Goal: Information Seeking & Learning: Find specific fact

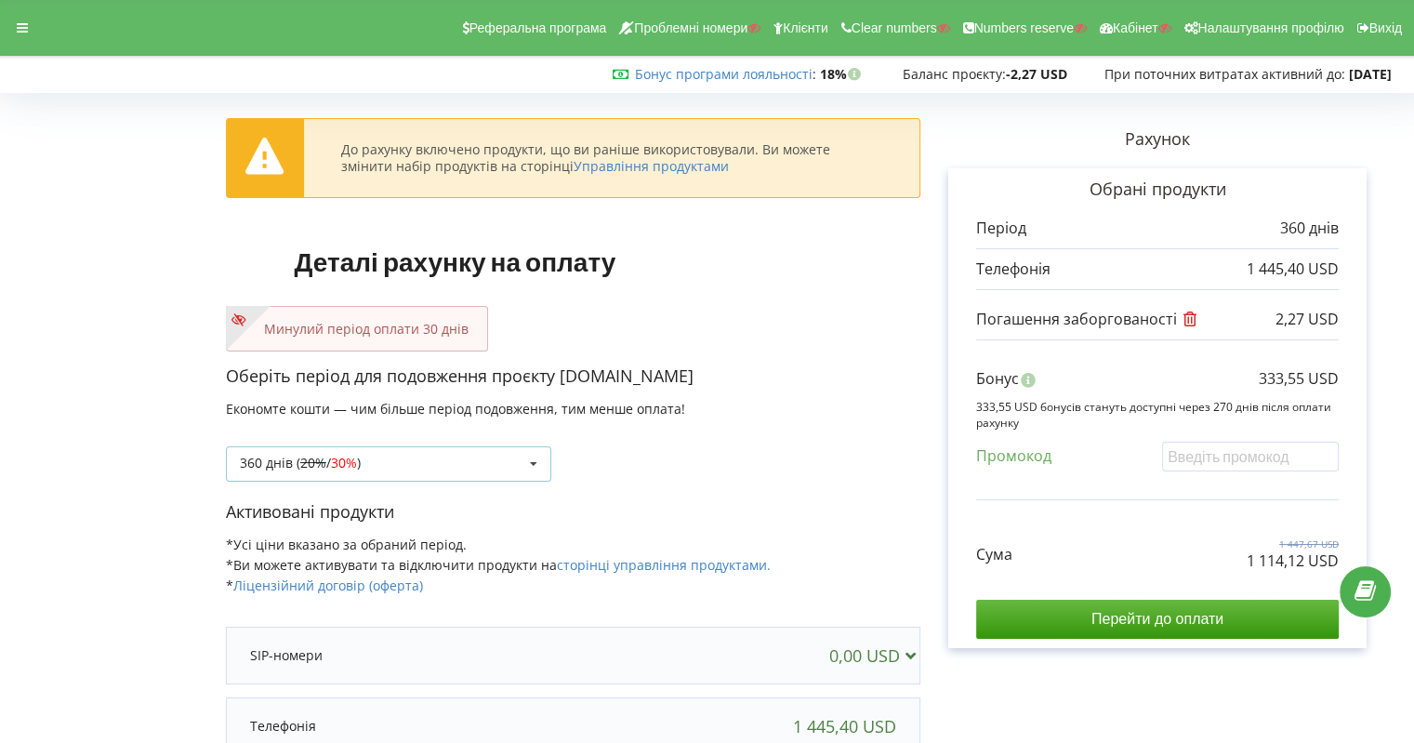
click at [511, 456] on div "360 днів ( 20% / 30% ) Поповнити баланс без подовження 20% / 30% 30% /" at bounding box center [388, 463] width 325 height 35
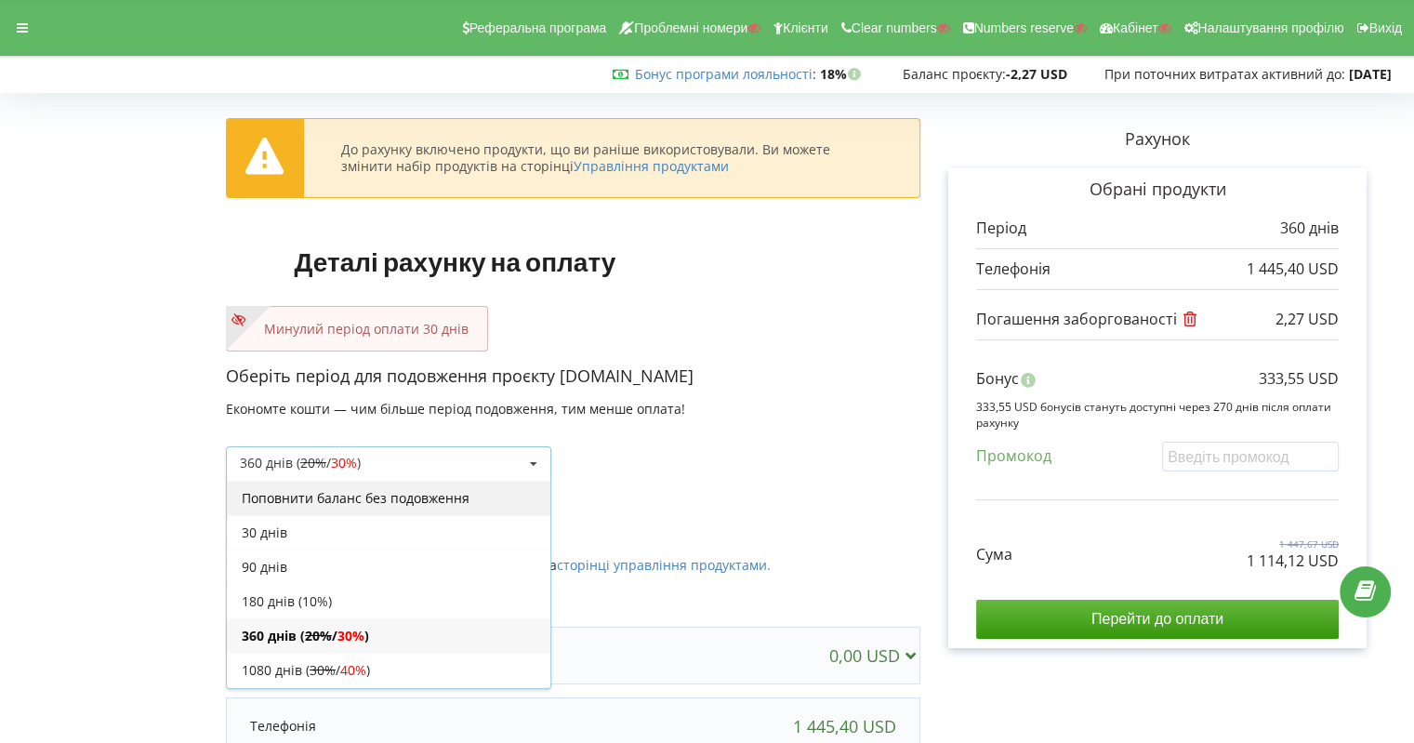
click at [386, 497] on div "Поповнити баланс без подовження" at bounding box center [389, 498] width 324 height 34
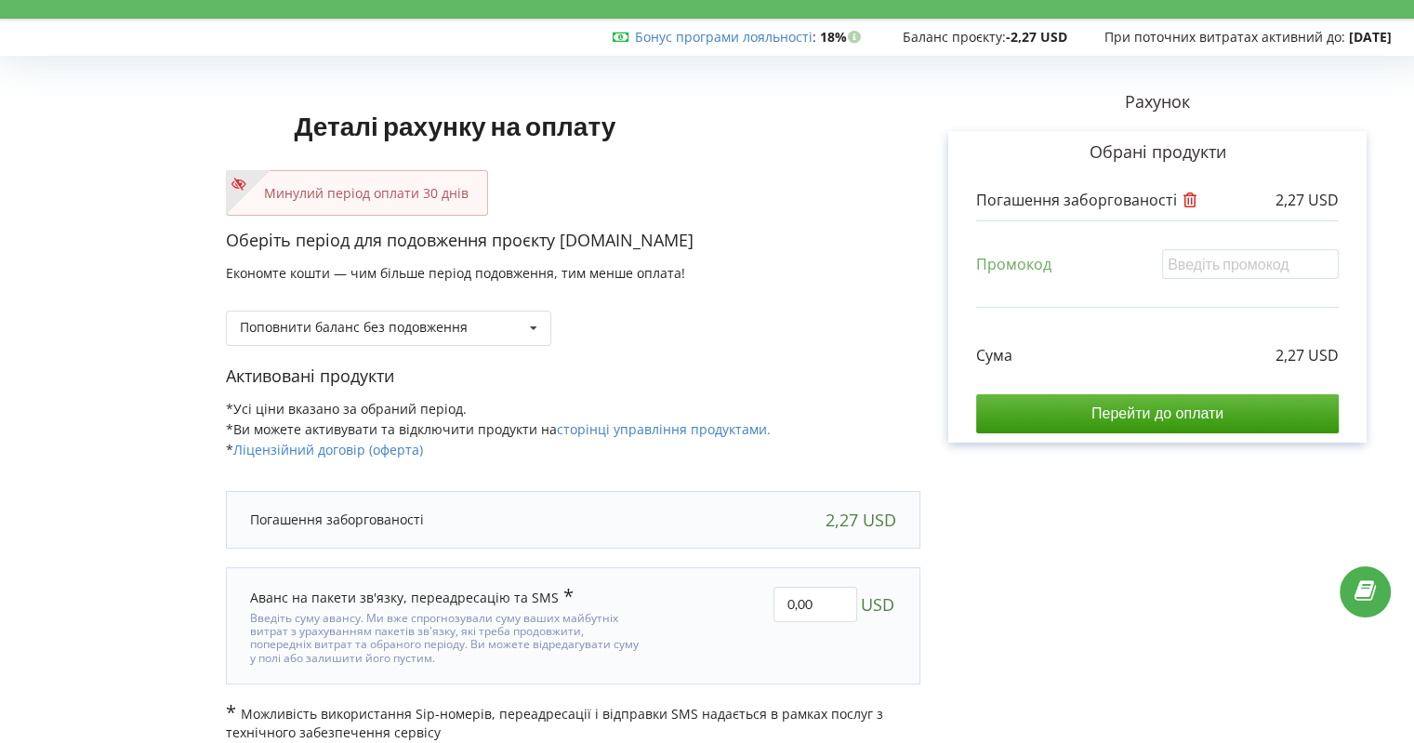
scroll to position [54, 0]
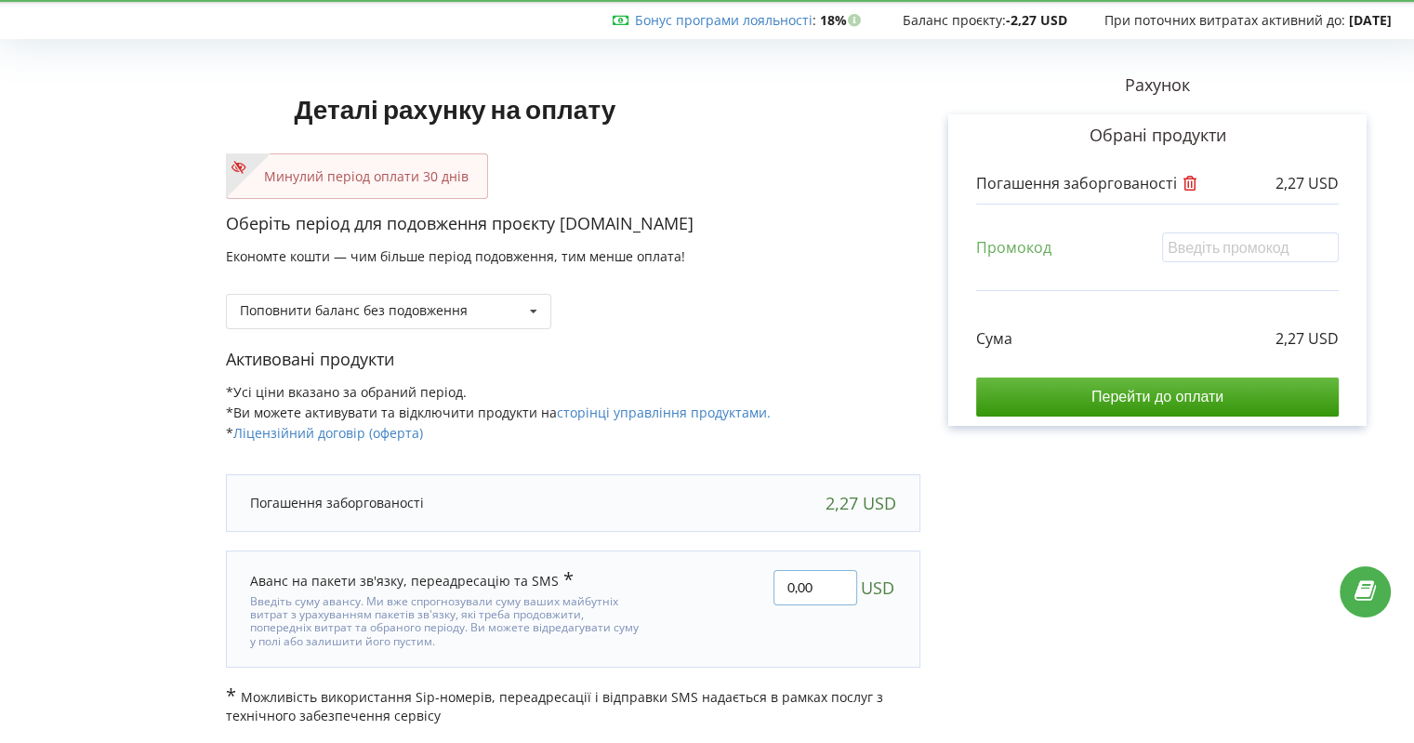
click at [785, 583] on input "0,00" at bounding box center [815, 587] width 84 height 35
drag, startPoint x: 818, startPoint y: 583, endPoint x: 808, endPoint y: 587, distance: 10.9
click at [808, 587] on input "47,00" at bounding box center [815, 587] width 84 height 35
type input "47,73"
click at [1272, 490] on div "Деталі рахунку на оплату Минулий період оплати 30 днів Оберіть період для подов…" at bounding box center [707, 386] width 1375 height 680
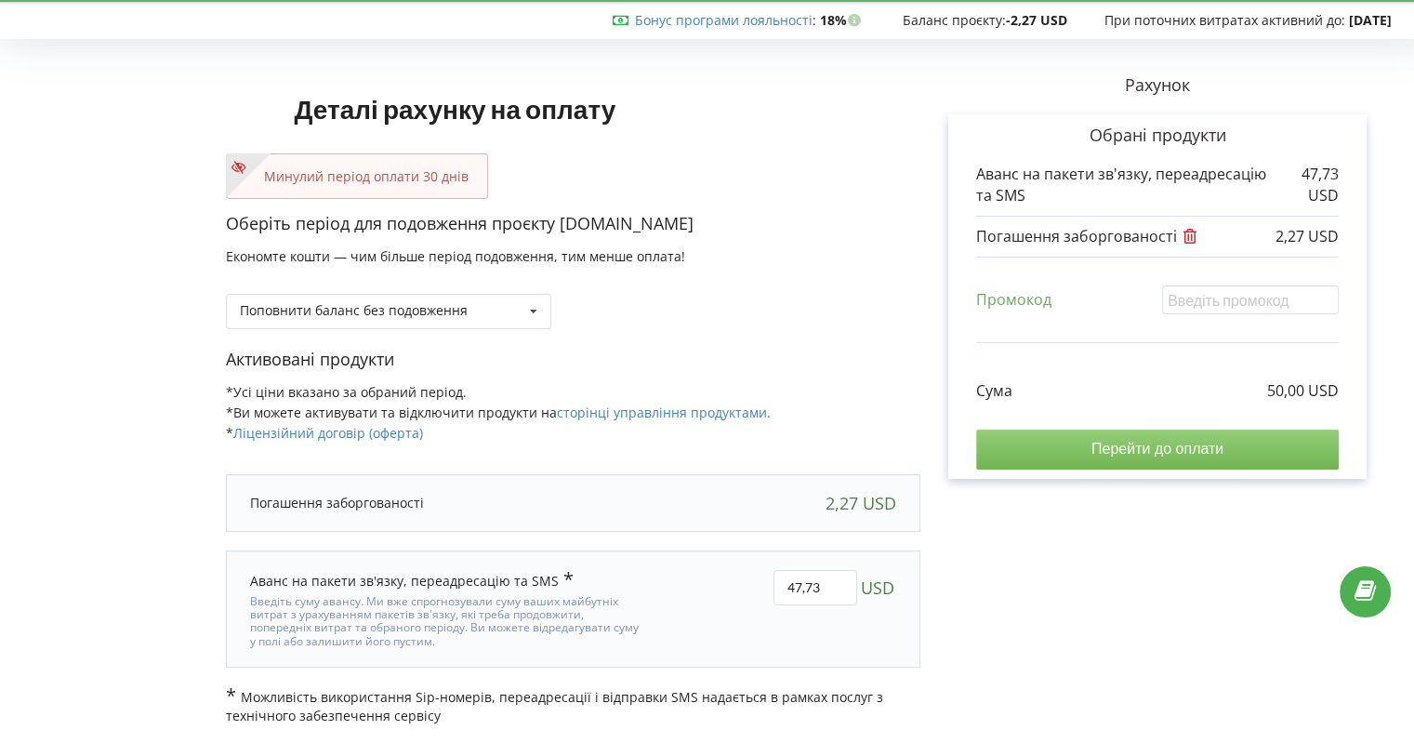
click at [1140, 459] on input "Перейти до оплати" at bounding box center [1157, 448] width 363 height 39
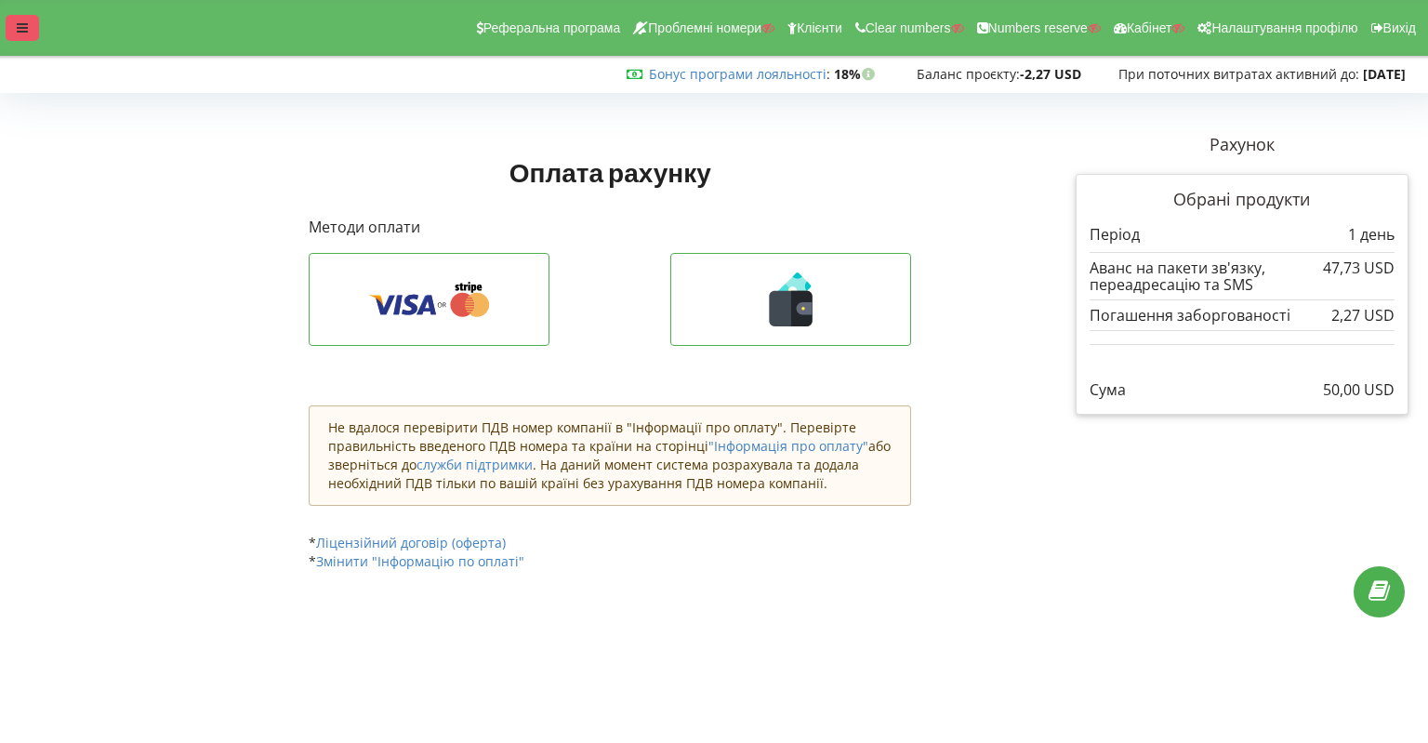
click at [22, 31] on icon at bounding box center [22, 27] width 11 height 13
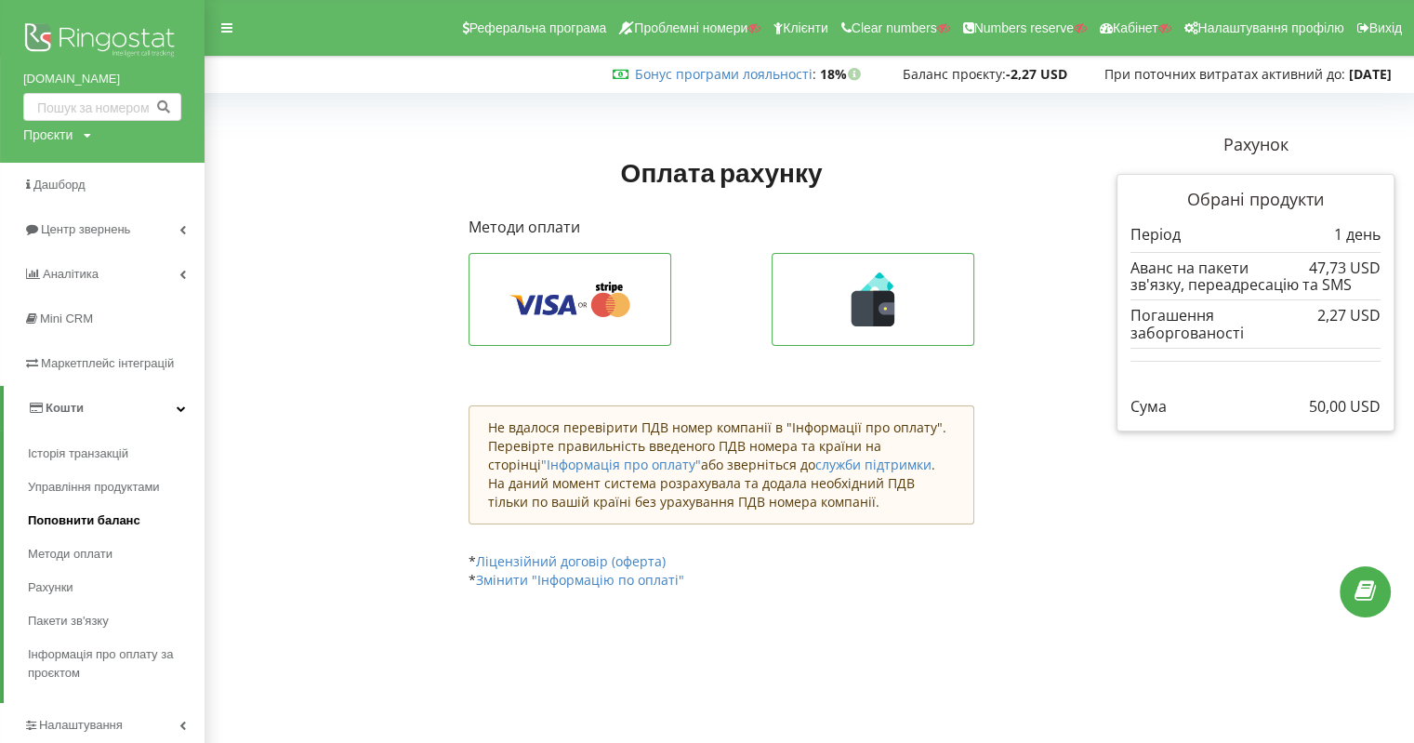
click at [65, 520] on span "Поповнити баланс" at bounding box center [84, 520] width 112 height 19
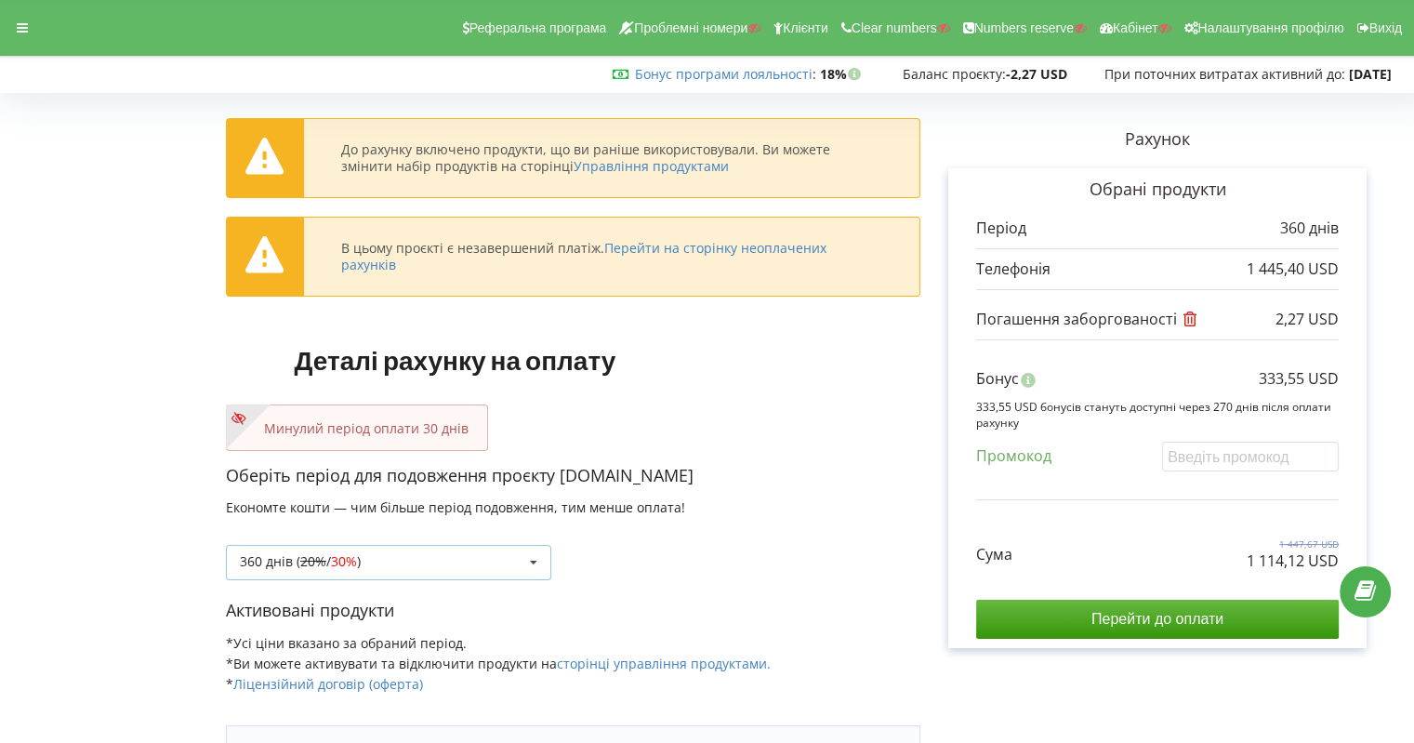
click at [450, 561] on div "360 днів ( 20% / 30% ) Поповнити баланс без подовження 20% / 30% 30% /" at bounding box center [388, 562] width 325 height 35
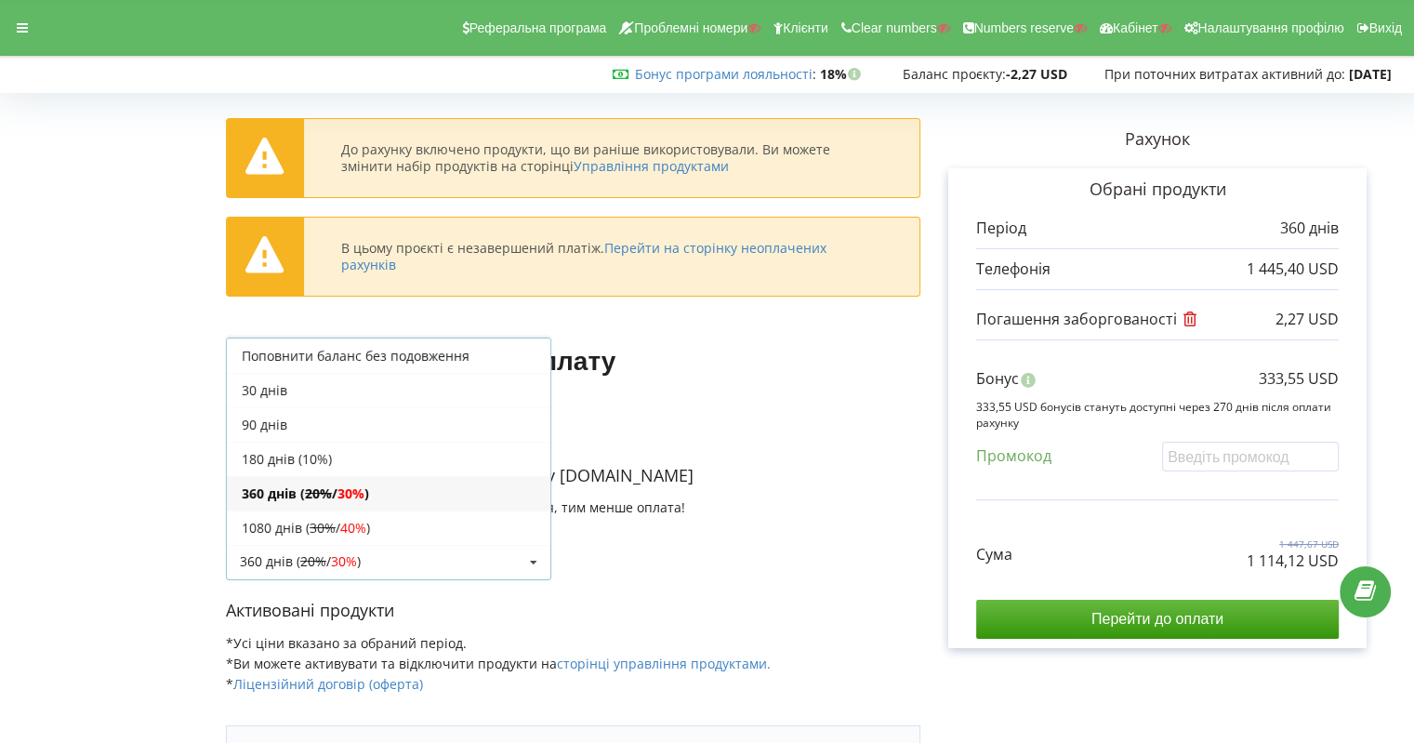
scroll to position [31, 0]
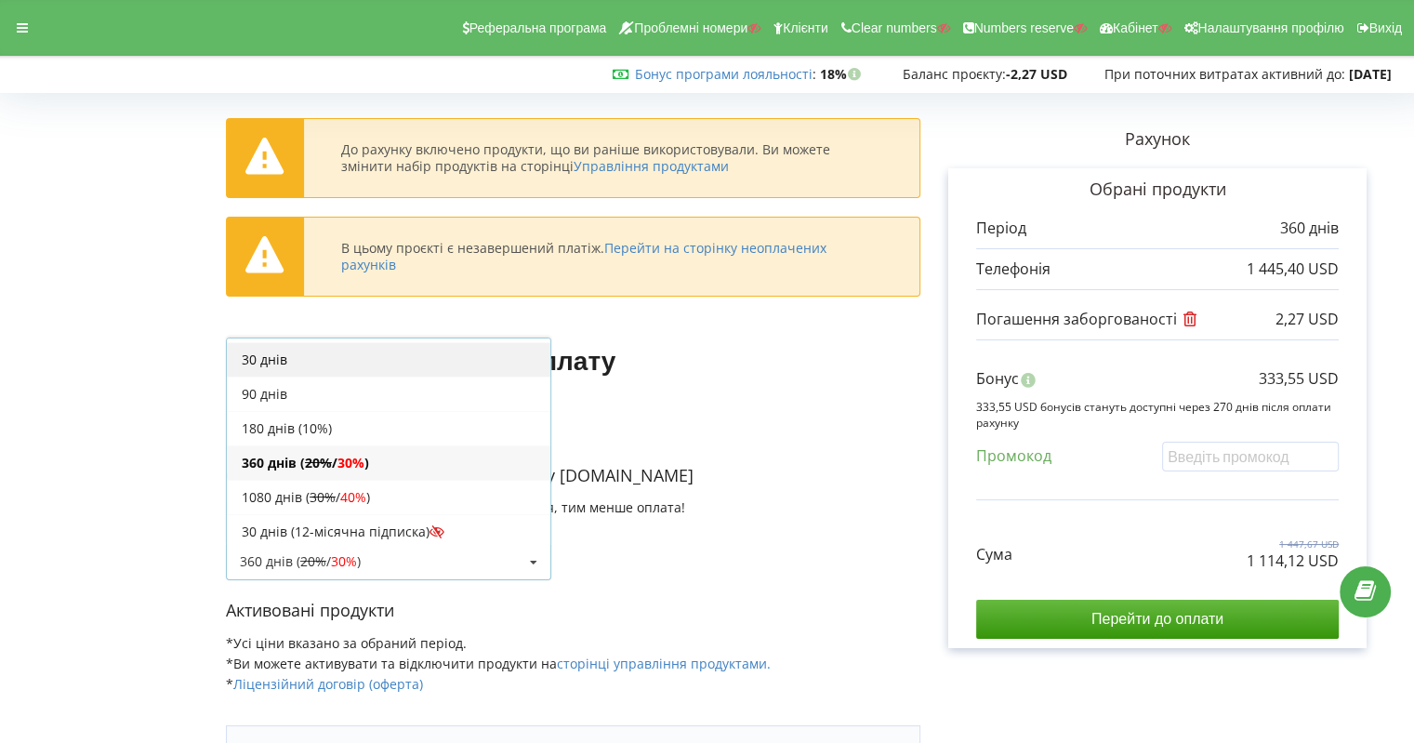
click at [283, 361] on div "30 днів" at bounding box center [389, 359] width 324 height 34
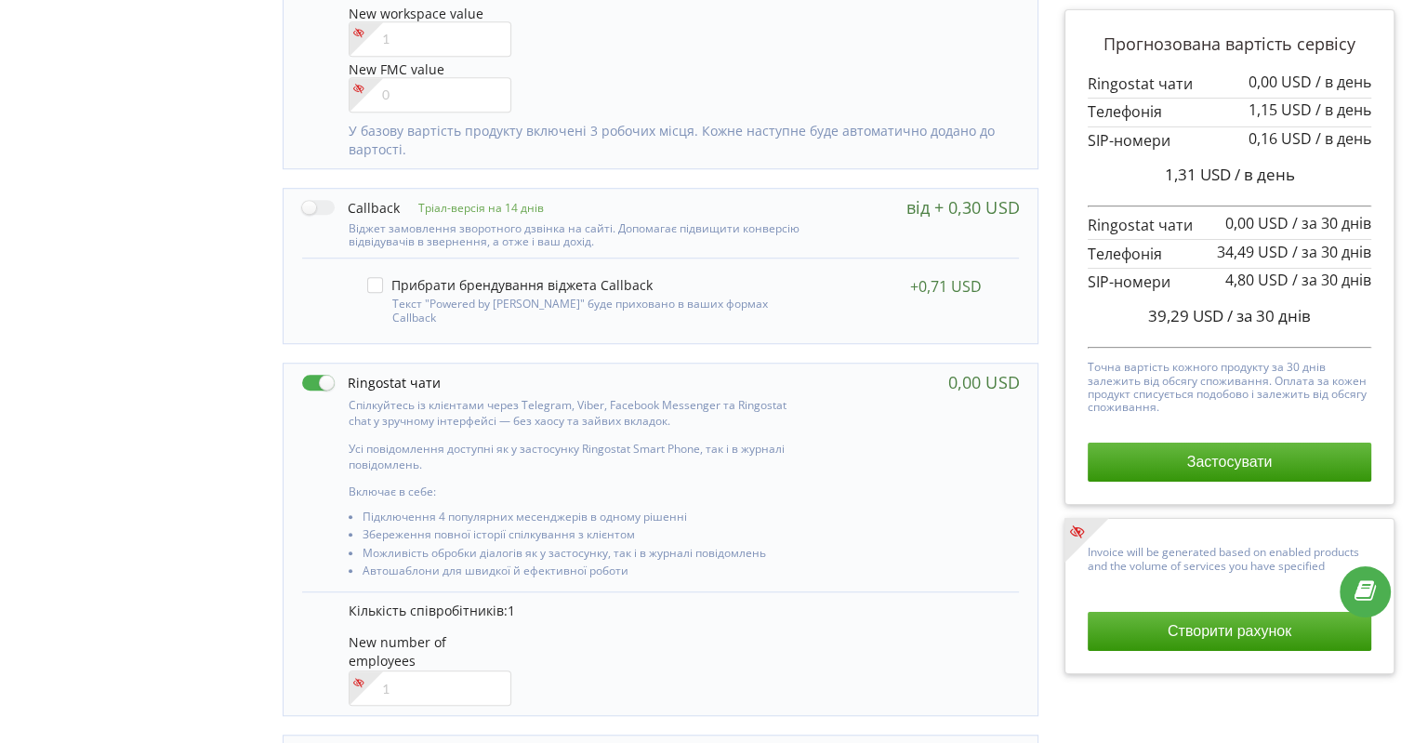
scroll to position [1406, 0]
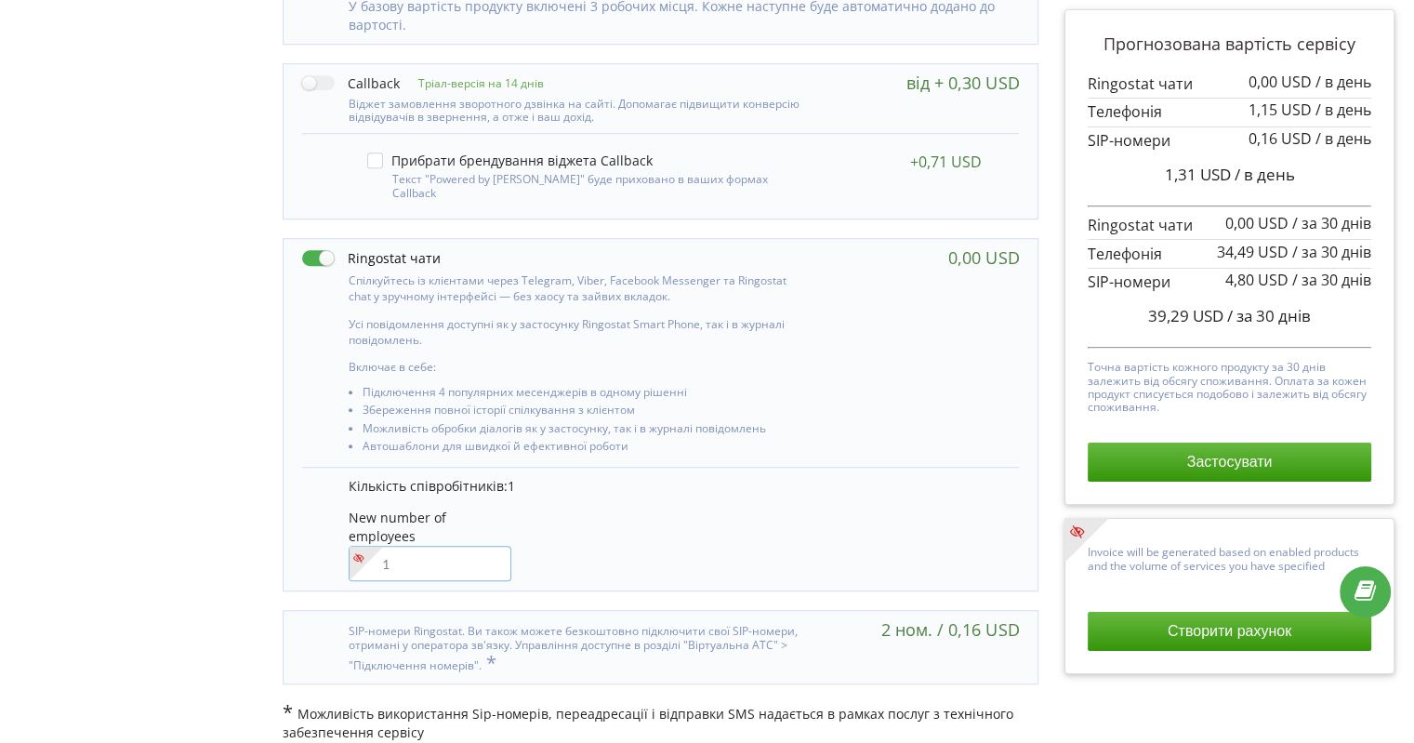
click at [459, 546] on input"] "number" at bounding box center [430, 563] width 163 height 35
type input"] "2"
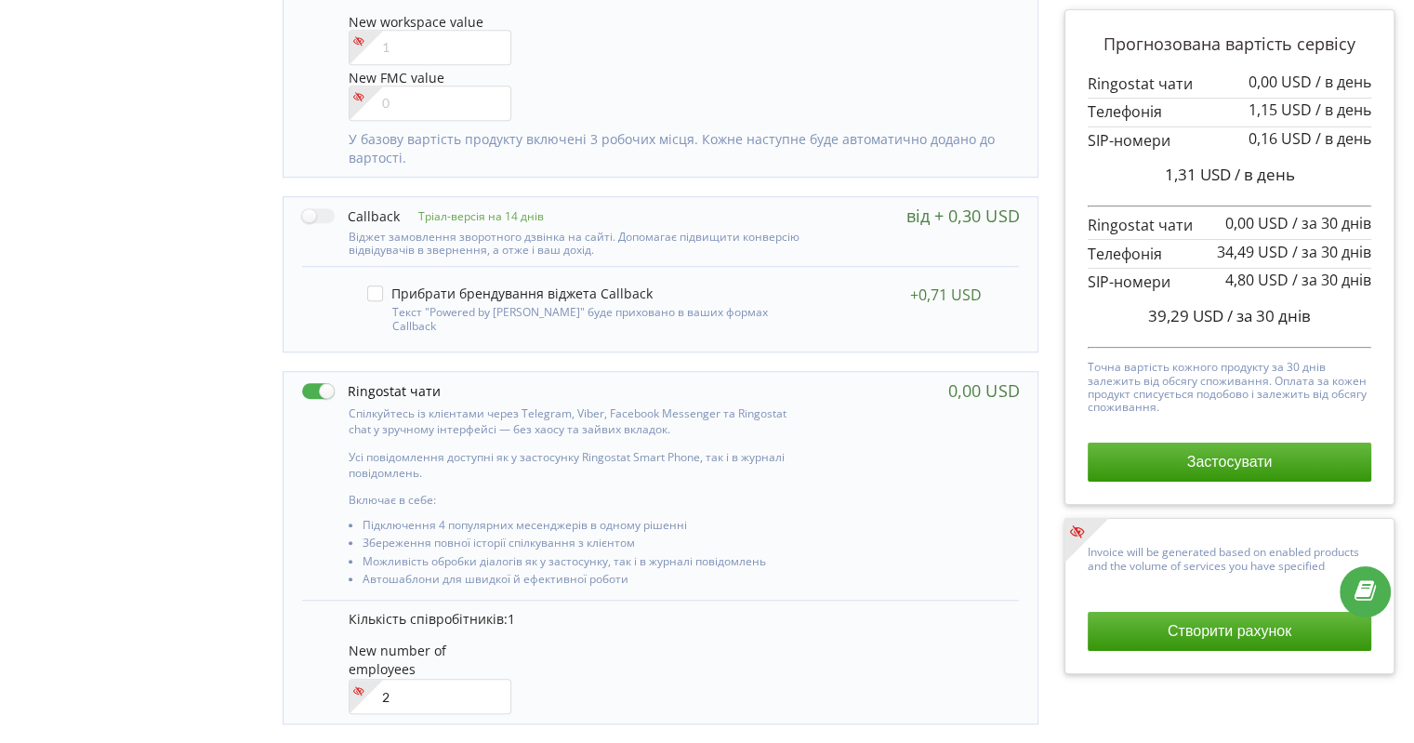
scroll to position [1127, 0]
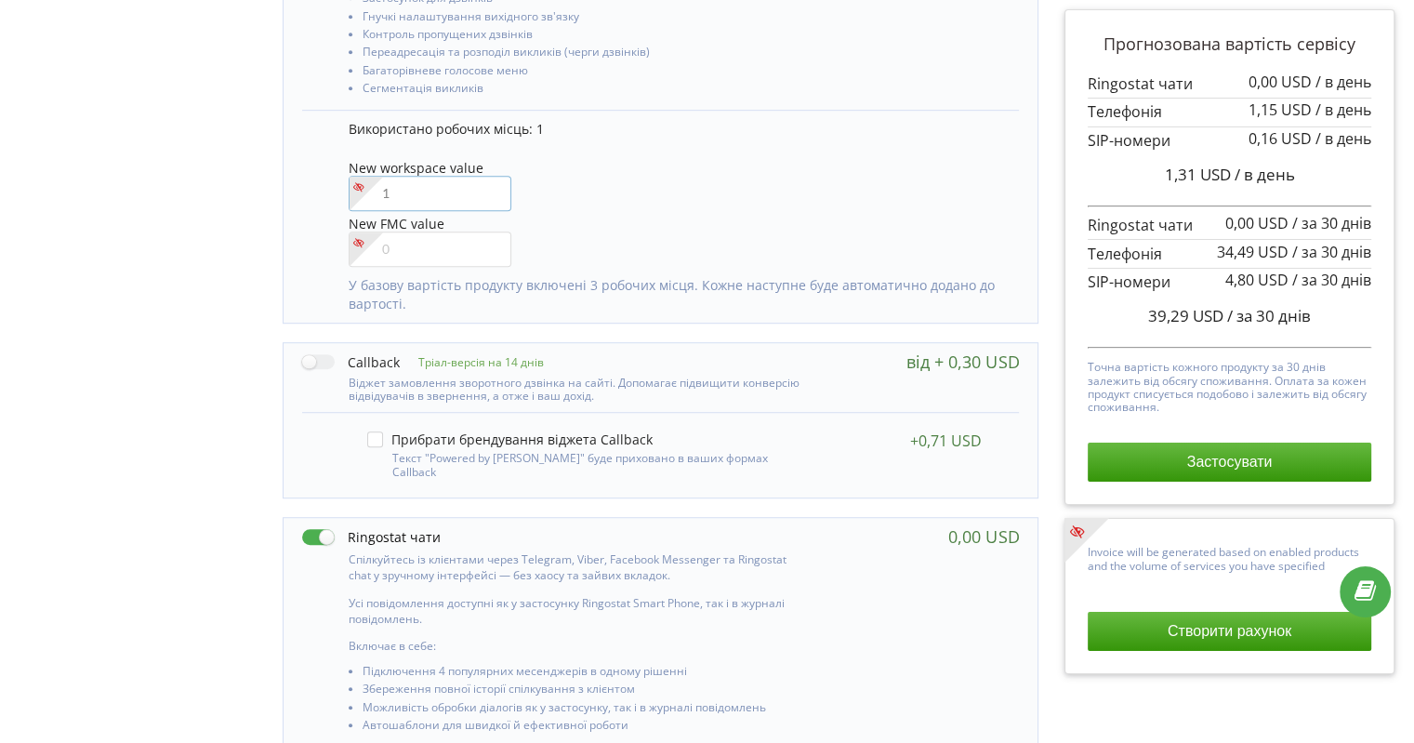
click at [415, 181] on input"] "number" at bounding box center [430, 193] width 163 height 35
type input"] "2"
click at [197, 285] on div "Управління продуктами проєкту Оберіть продукти: Чим більше продуктів ви підключ…" at bounding box center [707, 69] width 1401 height 1929
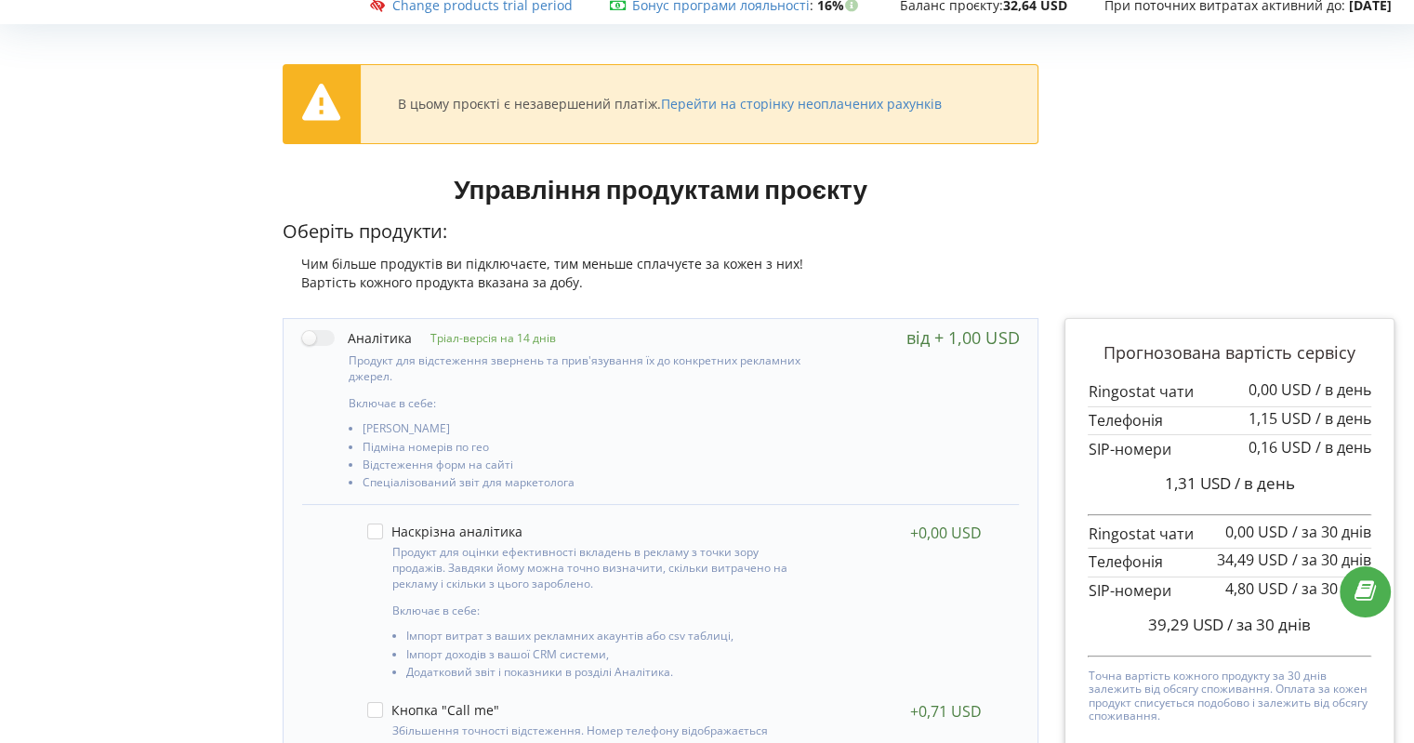
scroll to position [0, 0]
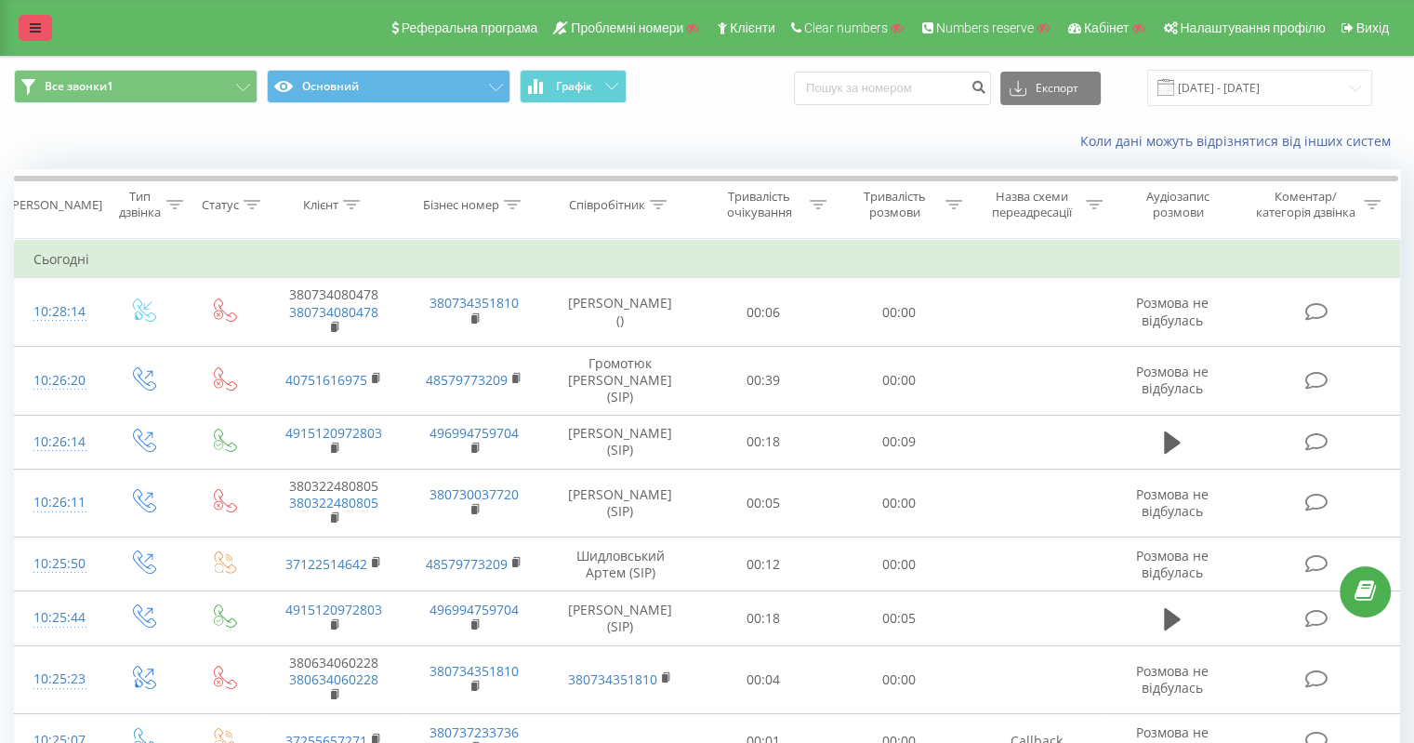
click at [45, 27] on link at bounding box center [35, 28] width 33 height 26
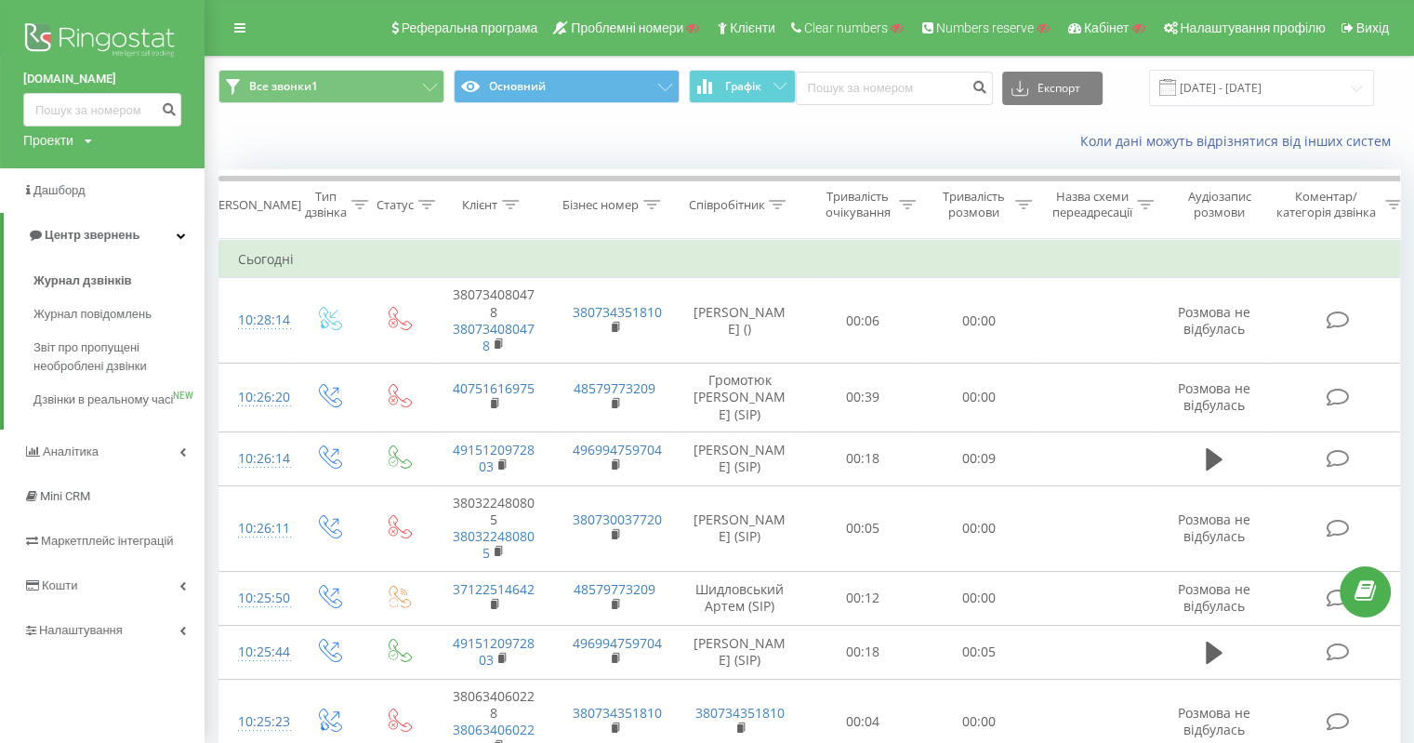
click at [59, 136] on div "Проекти" at bounding box center [48, 140] width 50 height 19
click at [63, 166] on input "text" at bounding box center [75, 168] width 93 height 27
paste input "mk-translations.ua"
drag, startPoint x: 87, startPoint y: 166, endPoint x: 0, endPoint y: 165, distance: 87.4
click at [0, 165] on div "synergyoffice.pro Проекти mk-translations.ua Пошук" at bounding box center [102, 84] width 205 height 168
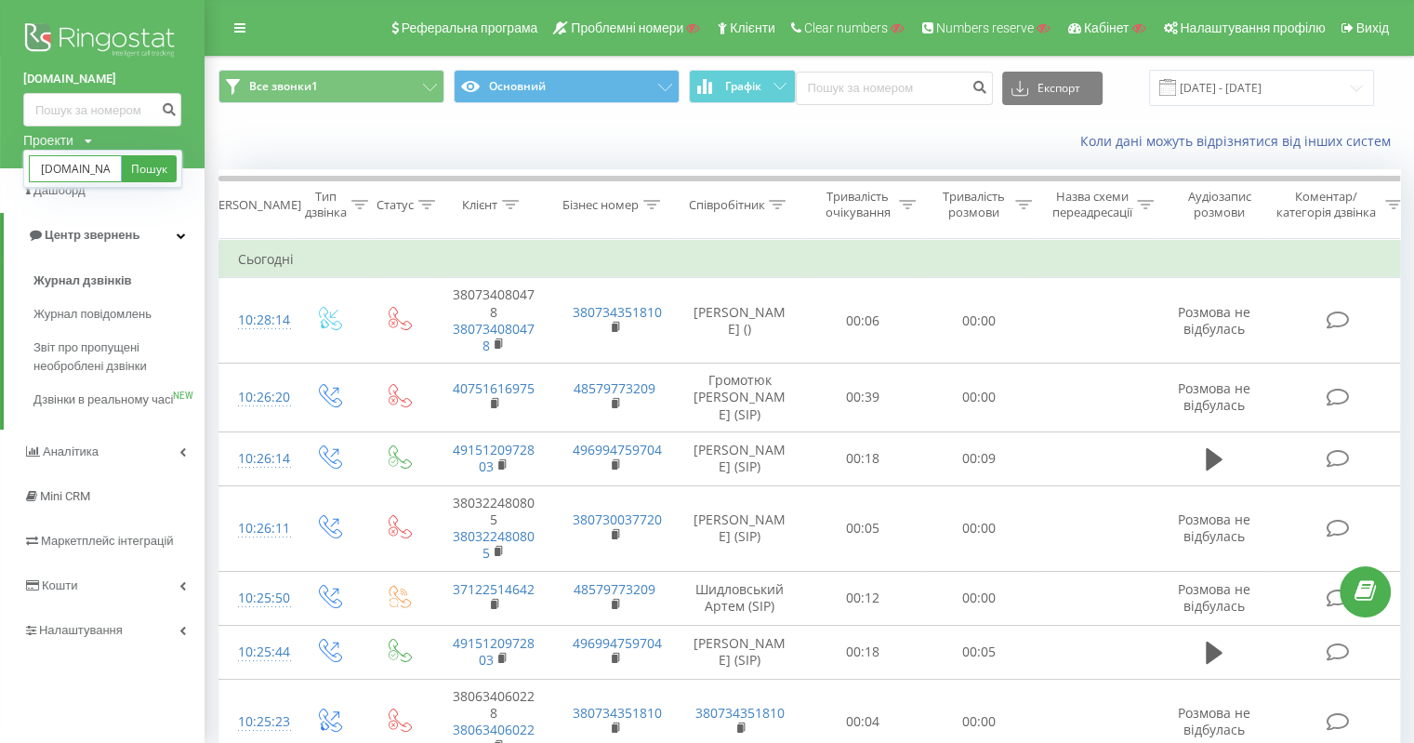
type input "mk-translations.ua"
click at [64, 141] on div "Проекти" at bounding box center [48, 140] width 50 height 19
click at [175, 167] on link "Пошук" at bounding box center [149, 168] width 55 height 27
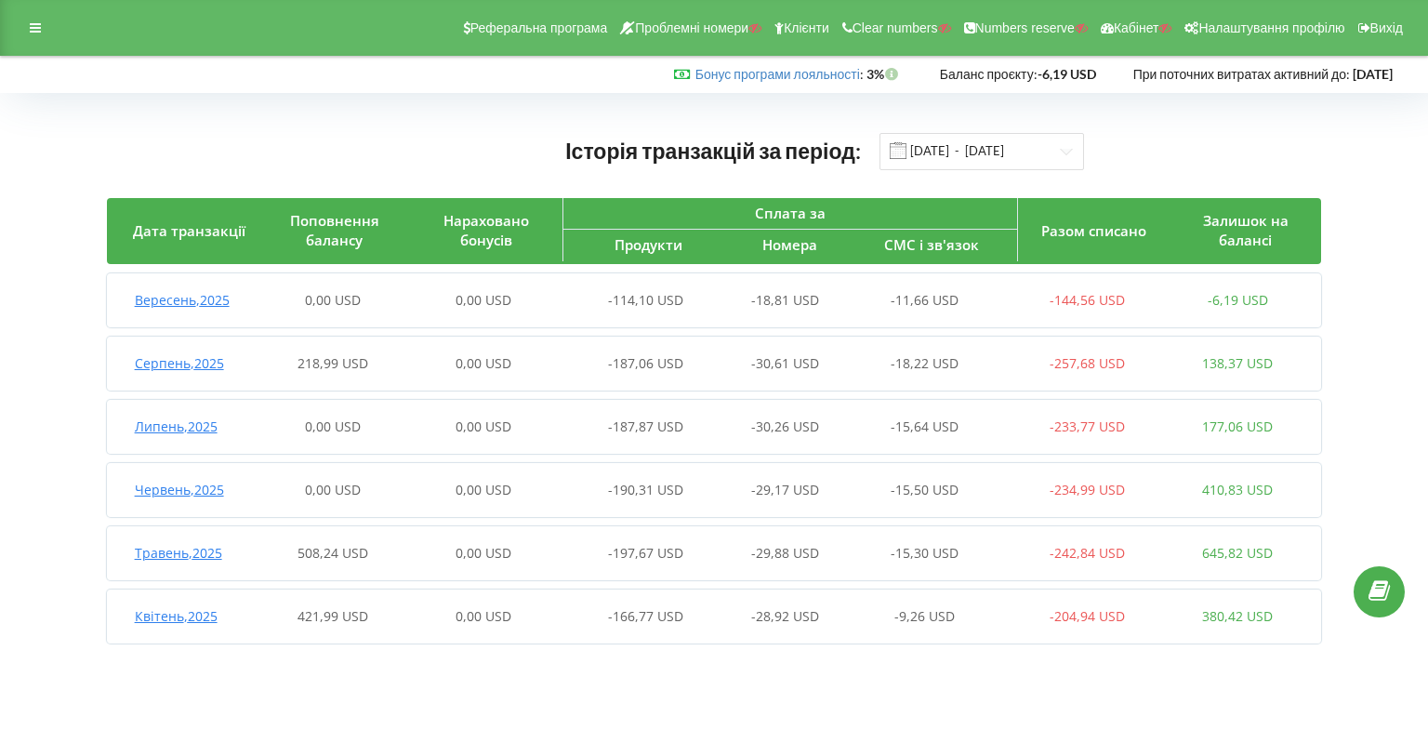
click at [178, 300] on span "Вересень , 2025" at bounding box center [182, 300] width 95 height 18
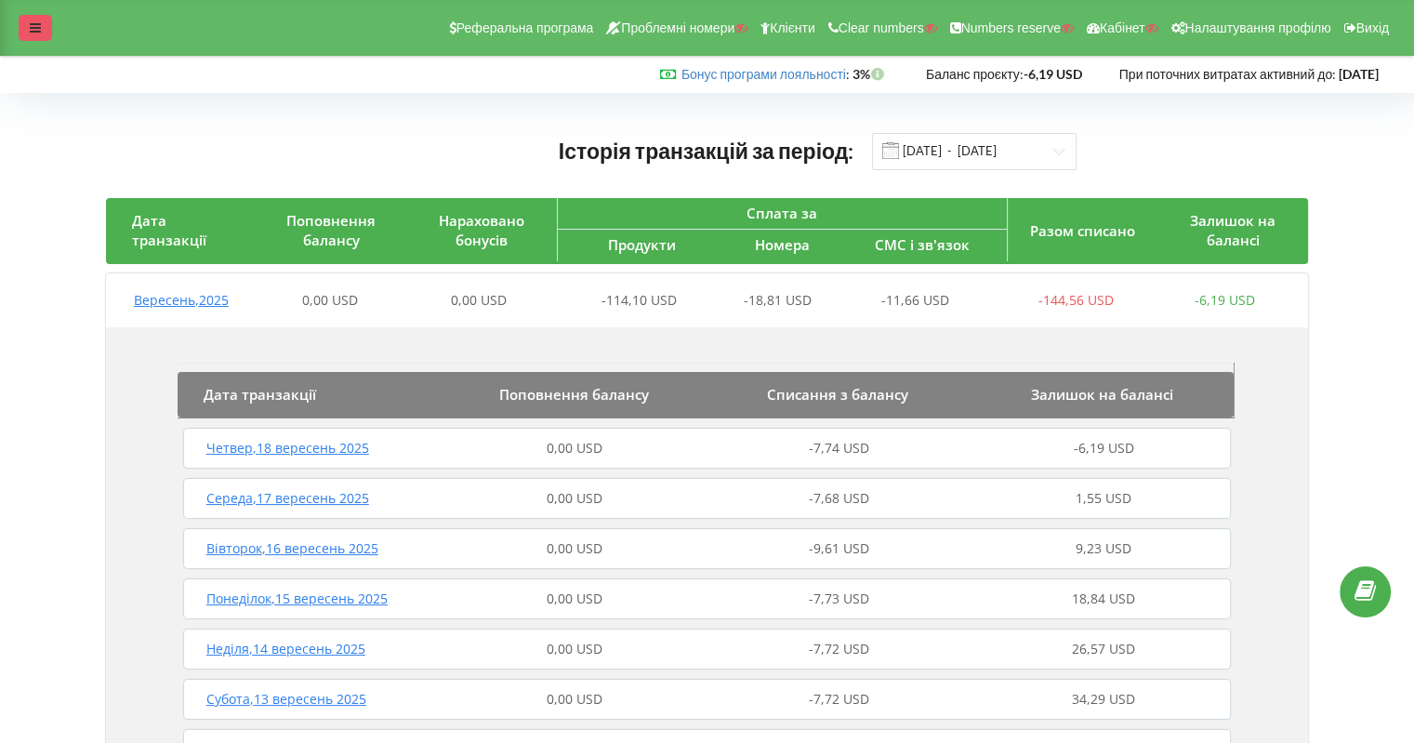
click at [33, 33] on icon at bounding box center [35, 27] width 11 height 13
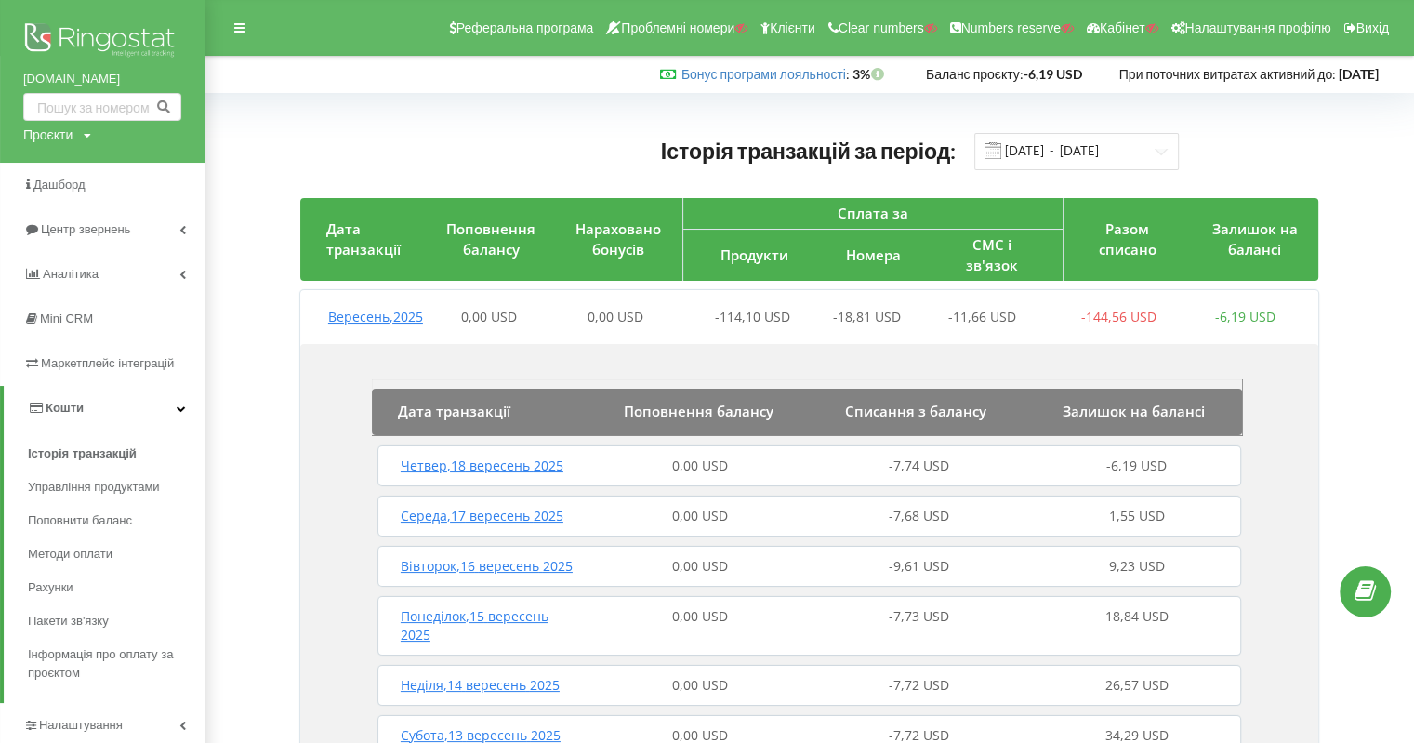
drag, startPoint x: 21, startPoint y: 81, endPoint x: 153, endPoint y: 81, distance: 132.0
click at [153, 81] on div "[DOMAIN_NAME] Проєкти Пошук" at bounding box center [102, 81] width 205 height 163
copy link "[DOMAIN_NAME]"
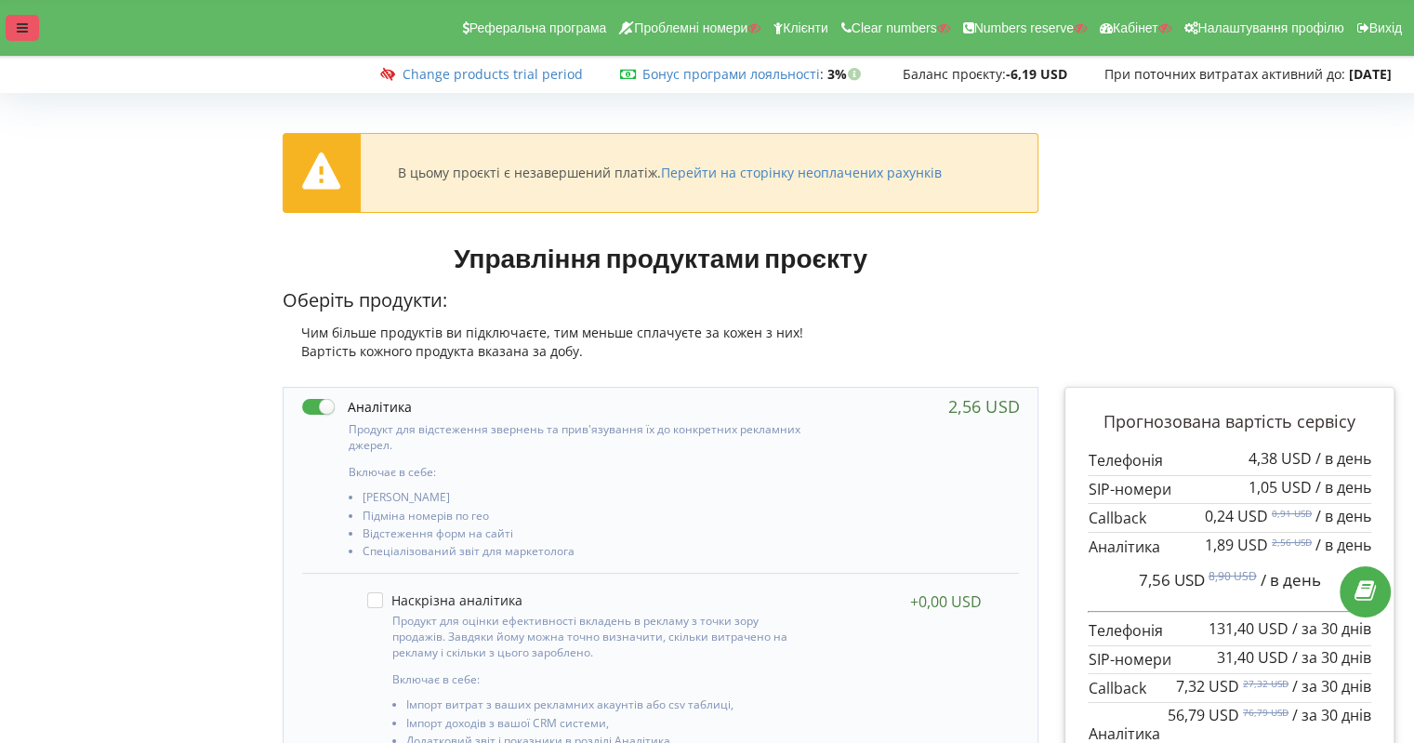
click at [27, 32] on icon at bounding box center [22, 27] width 11 height 13
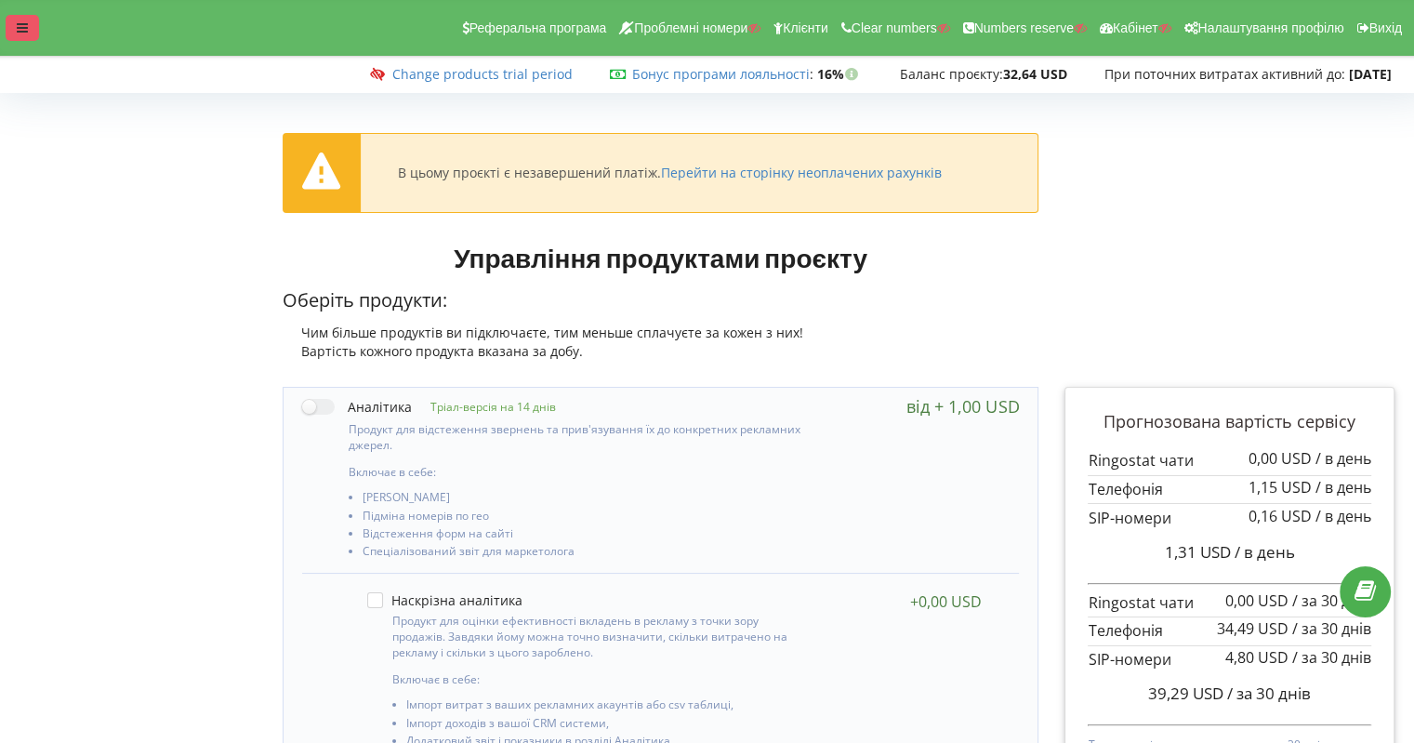
click at [17, 15] on div at bounding box center [22, 28] width 33 height 26
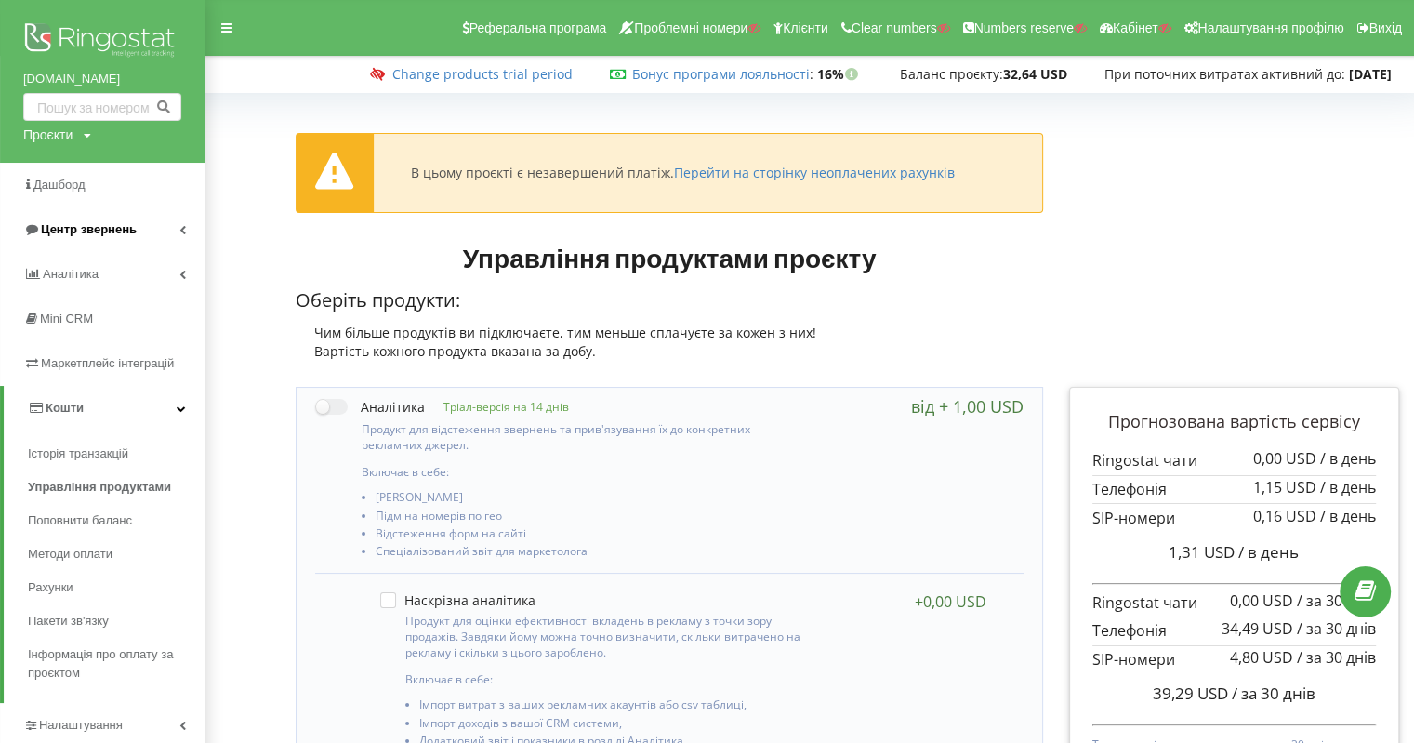
click at [63, 216] on link "Центр звернень" at bounding box center [102, 229] width 205 height 45
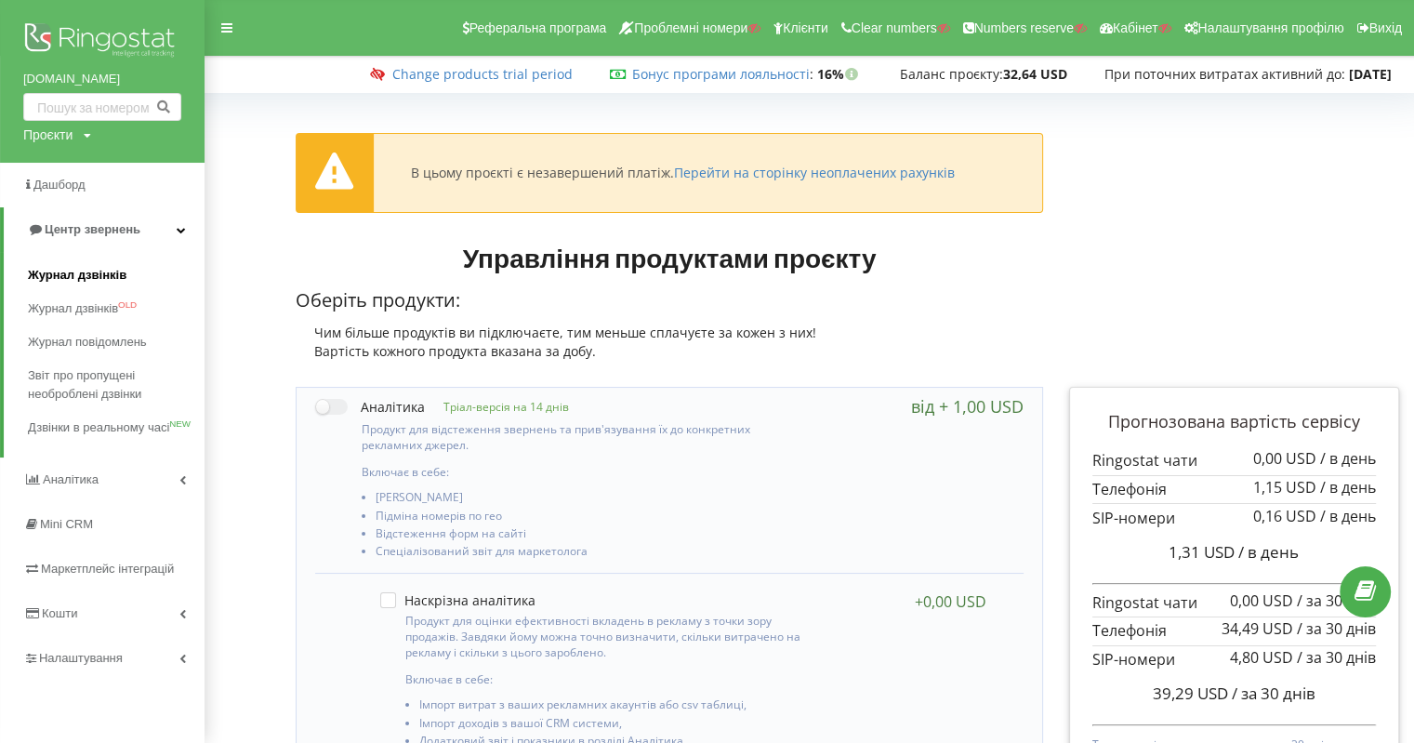
click at [101, 273] on span "Журнал дзвінків" at bounding box center [77, 275] width 99 height 19
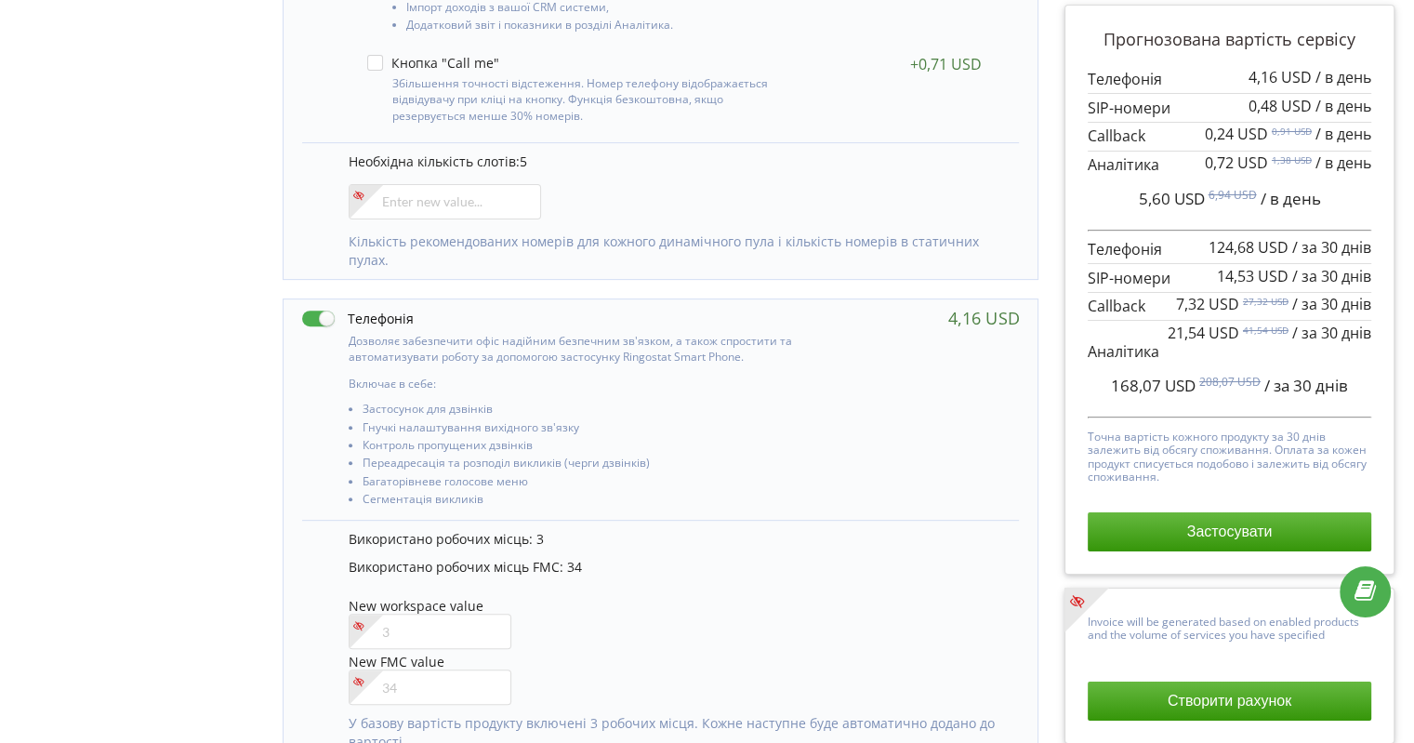
scroll to position [744, 0]
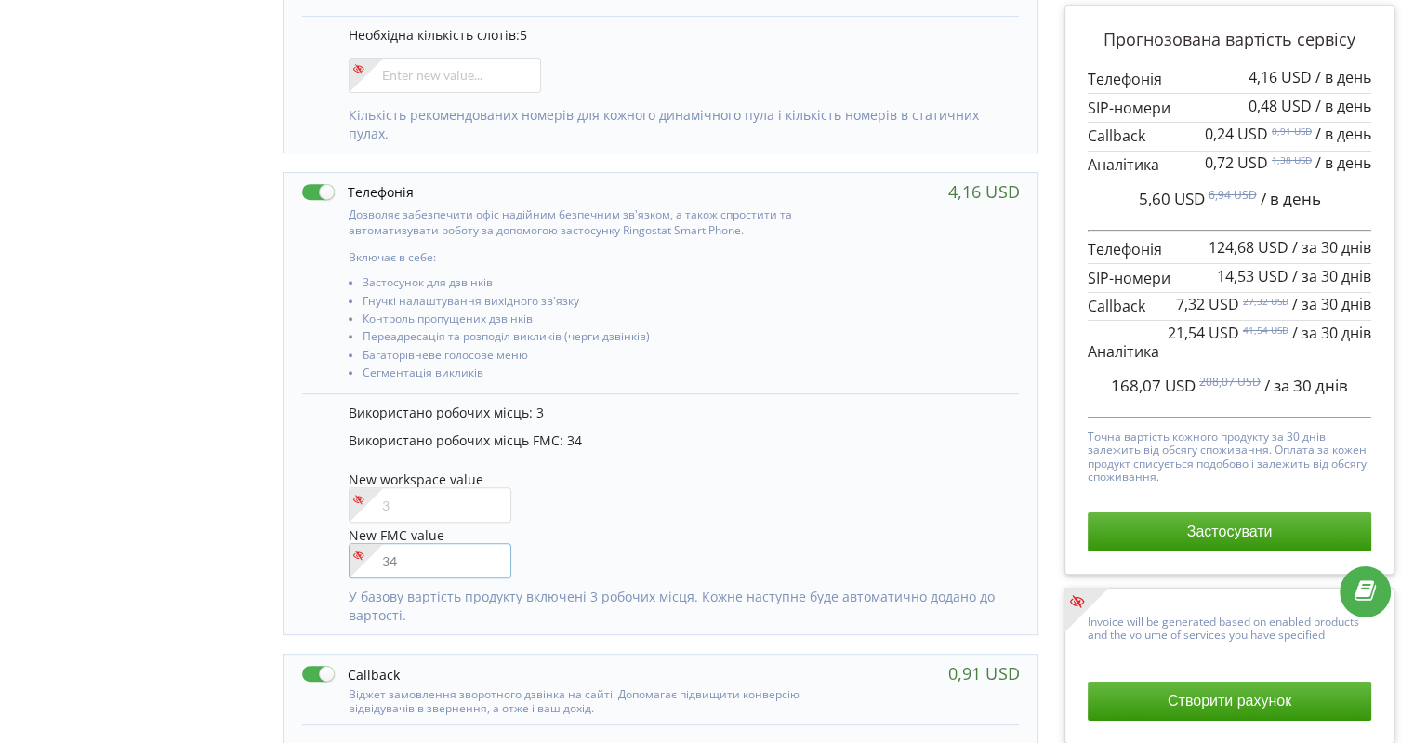
click at [416, 572] on input"] "number" at bounding box center [430, 560] width 163 height 35
type input"] "35"
click at [141, 530] on div "Управління продуктами проєкту Оберіть продукти: Чим більше продуктів ви підключ…" at bounding box center [707, 367] width 1401 height 1957
drag, startPoint x: 1165, startPoint y: 383, endPoint x: 1192, endPoint y: 382, distance: 27.0
click at [1192, 382] on span "170,77 USD" at bounding box center [1153, 385] width 85 height 21
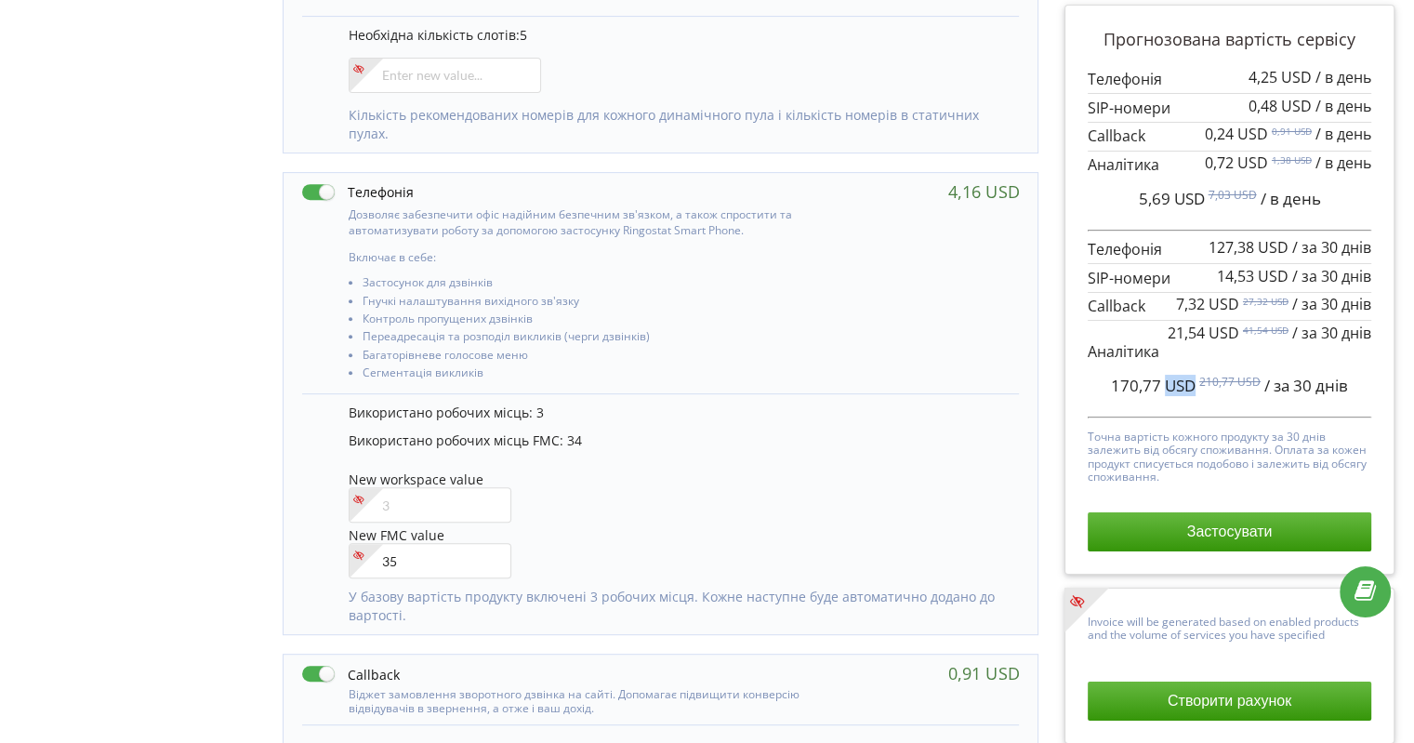
copy span "USD"
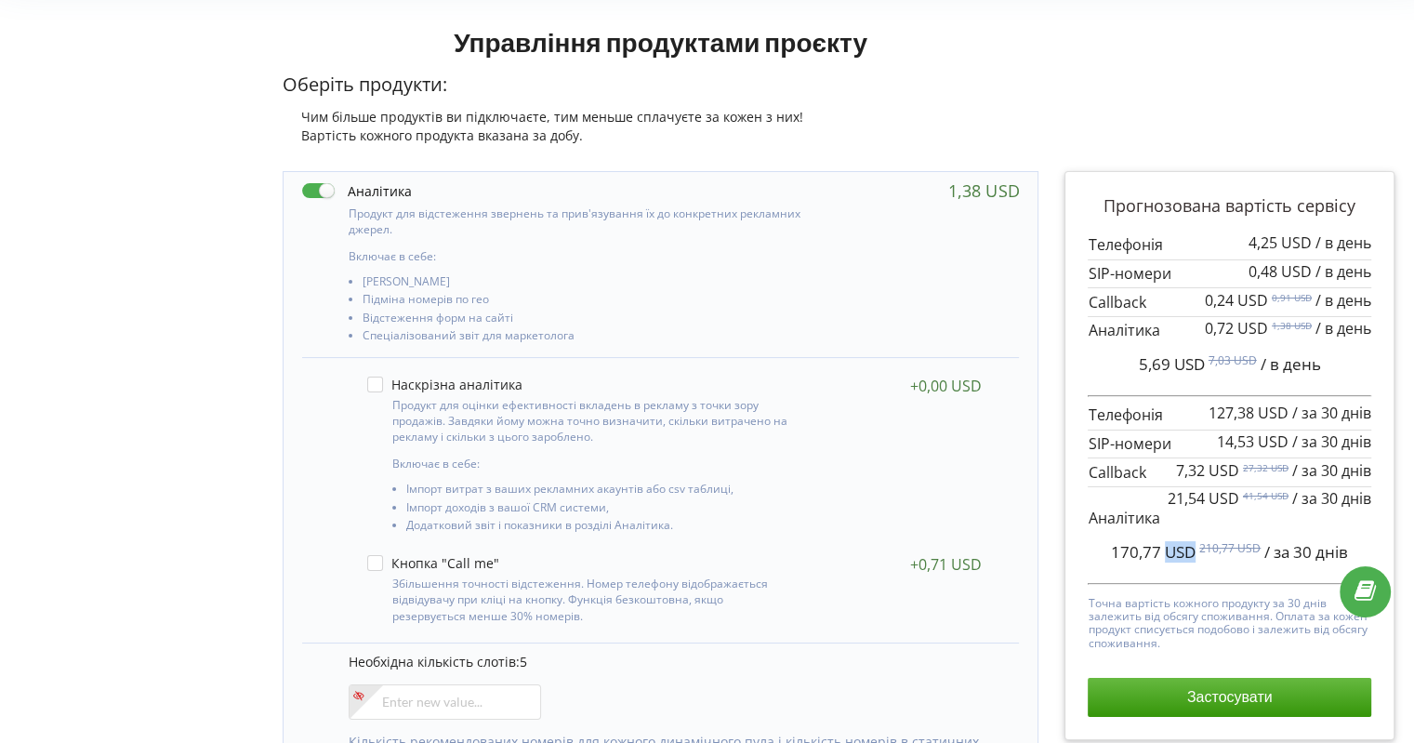
scroll to position [0, 0]
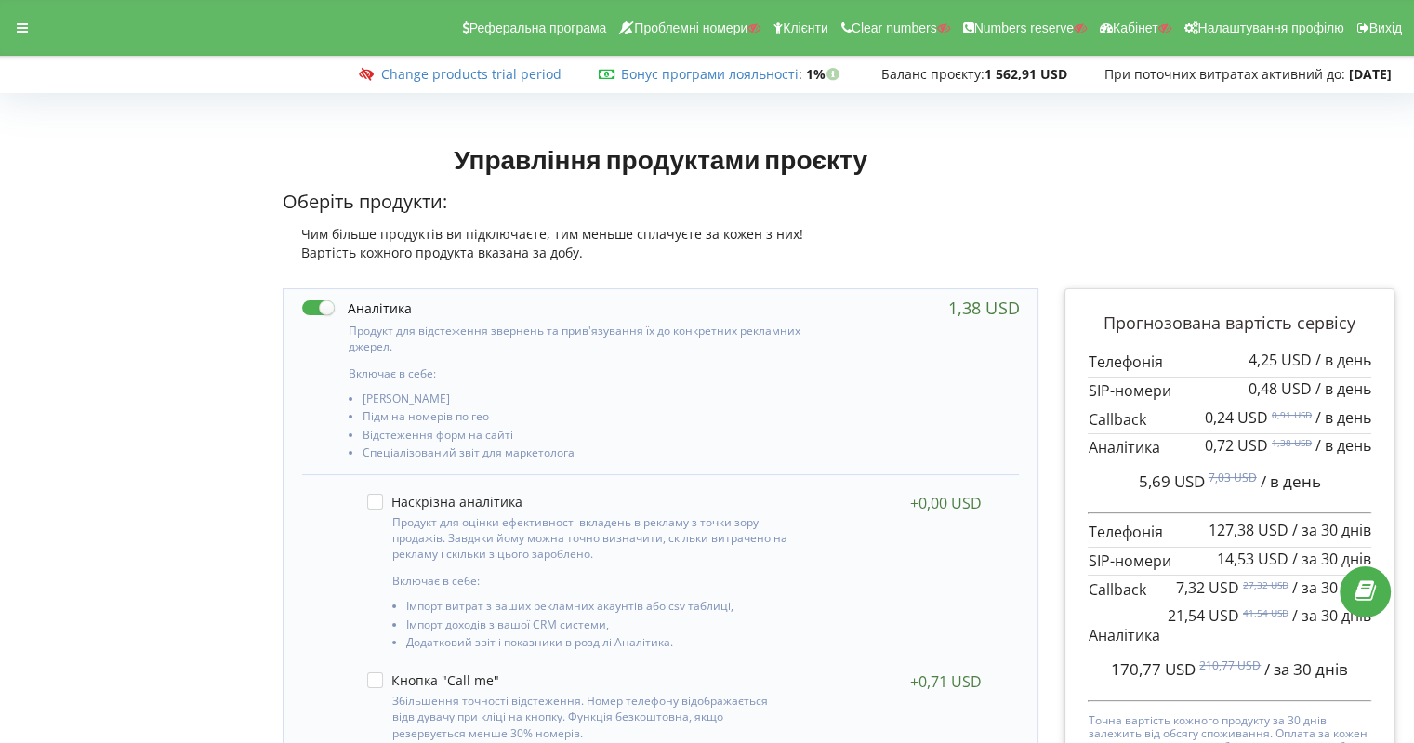
click at [0, 20] on div "Реферальна програма Проблемні номери Клієнти Clear numbers Numbers reserve Кабі…" at bounding box center [707, 28] width 1440 height 56
click at [13, 23] on div at bounding box center [22, 28] width 33 height 26
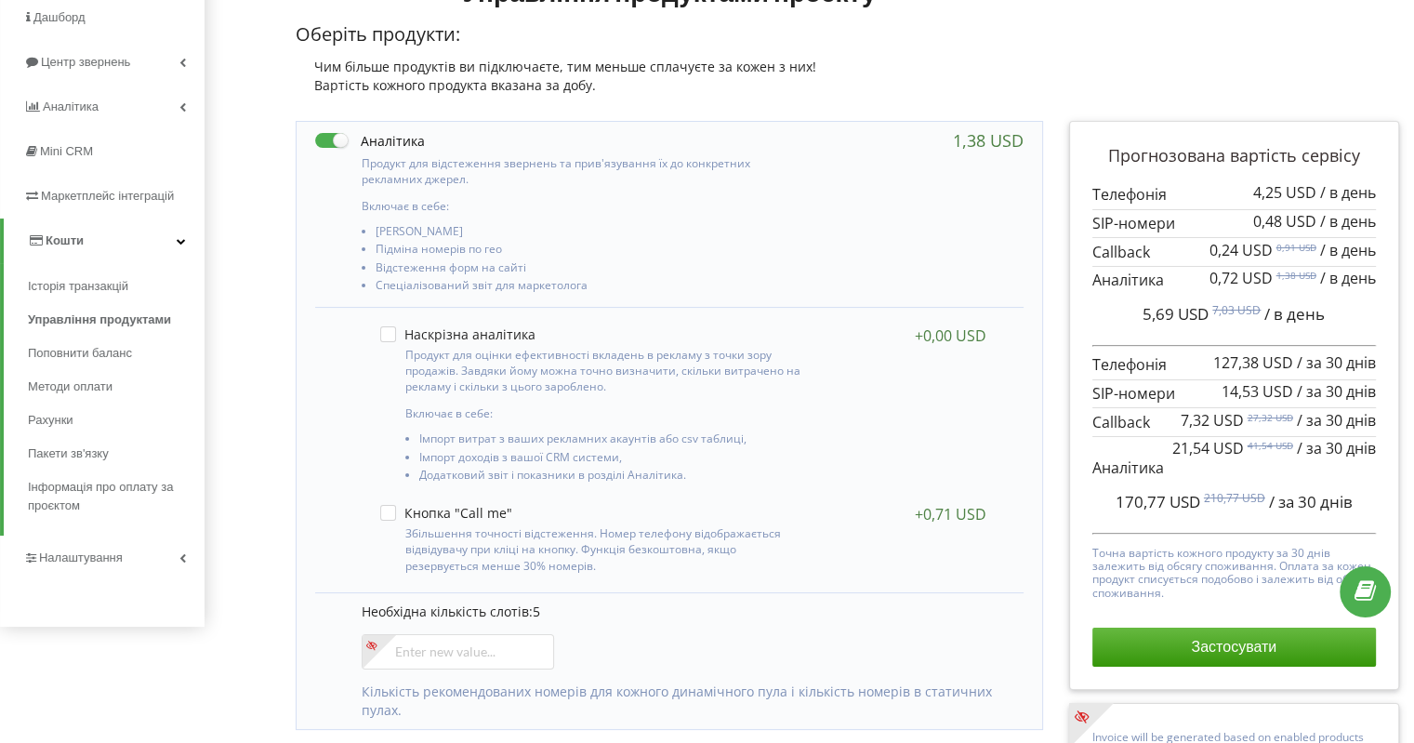
scroll to position [372, 0]
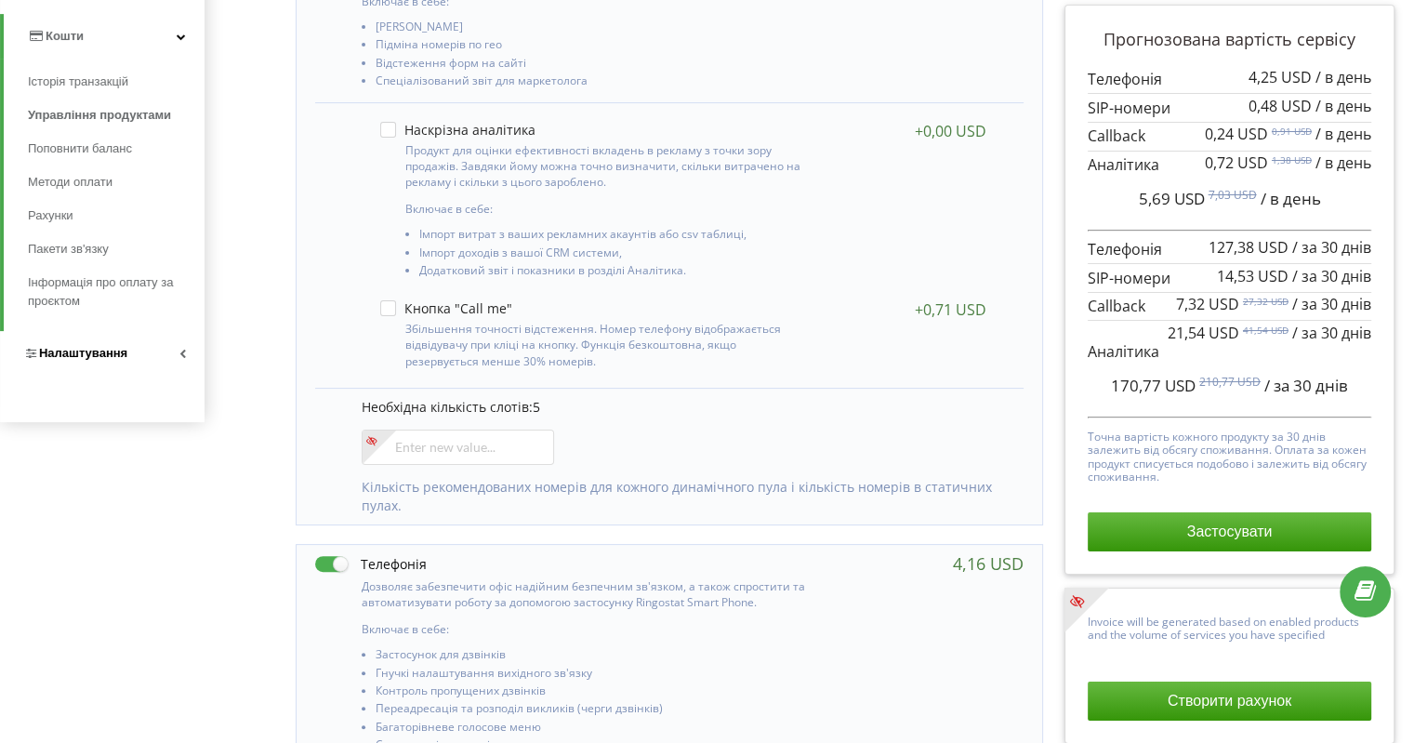
click at [92, 364] on link "Налаштування" at bounding box center [102, 353] width 205 height 45
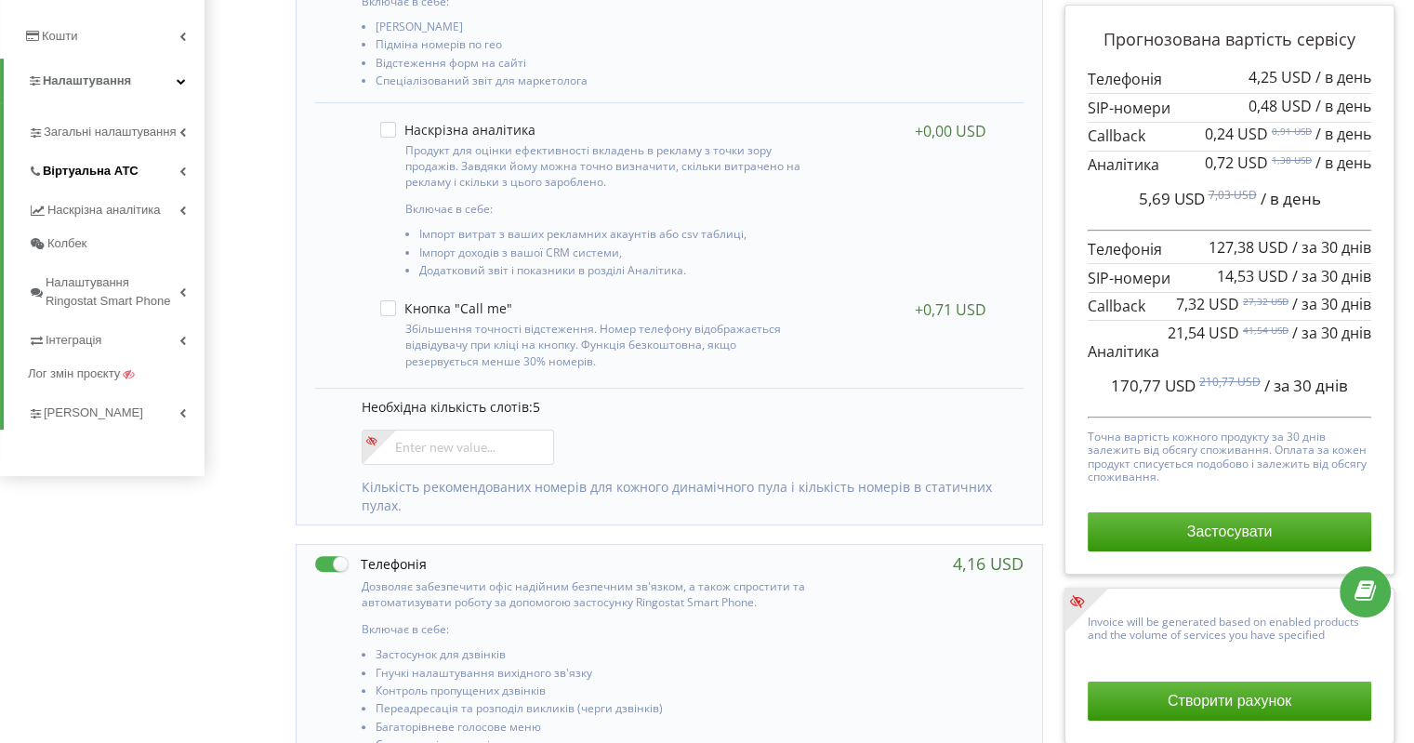
click at [134, 177] on span "Віртуальна АТС" at bounding box center [91, 171] width 96 height 19
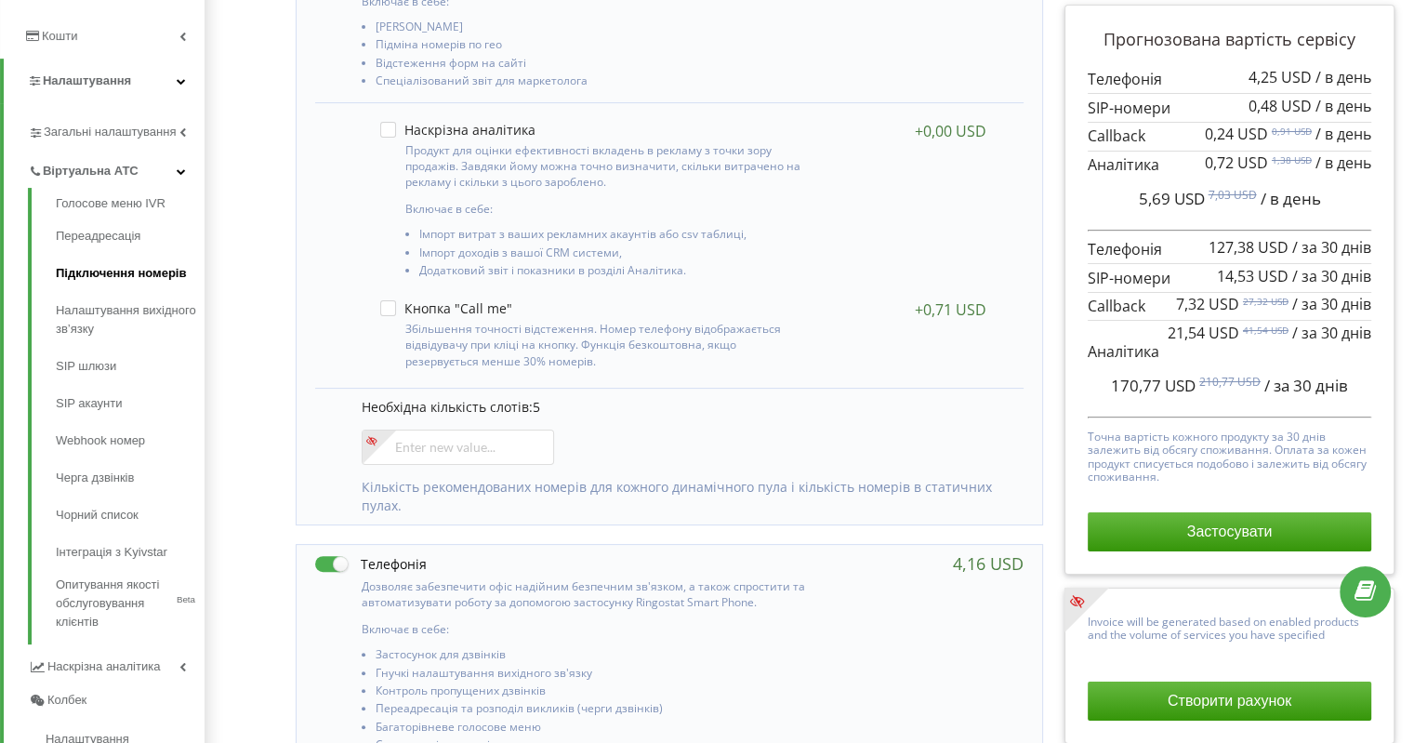
click at [161, 272] on link "Підключення номерів" at bounding box center [130, 273] width 149 height 37
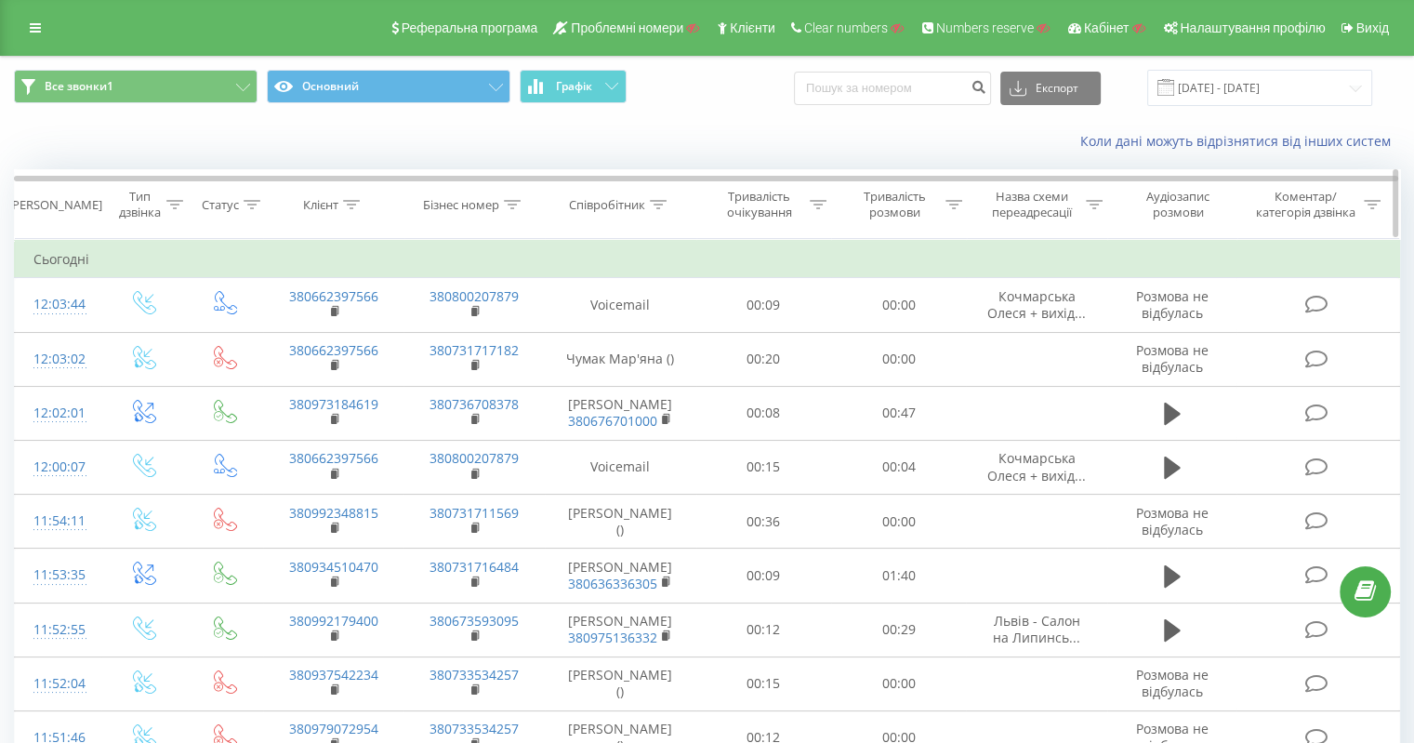
click at [652, 197] on div at bounding box center [658, 205] width 17 height 16
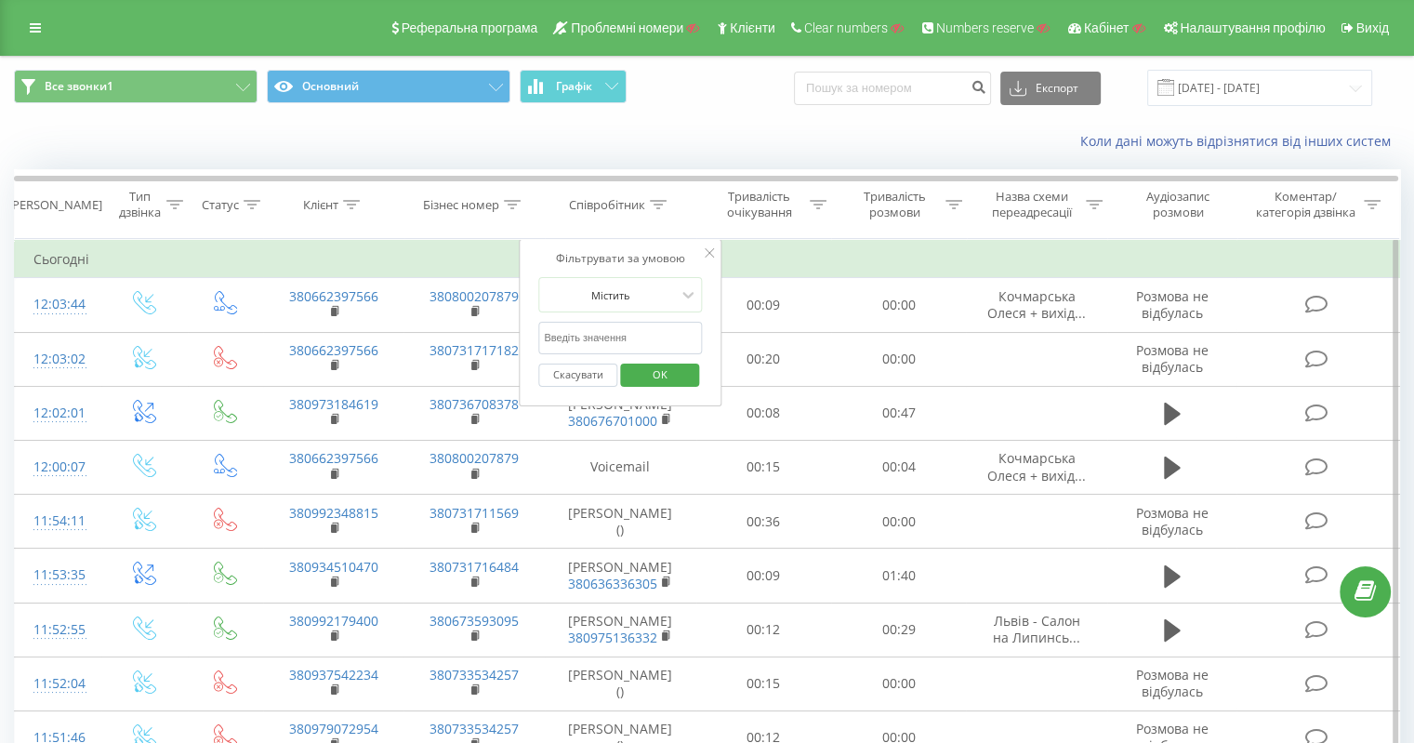
click at [620, 334] on input "text" at bounding box center [620, 338] width 164 height 33
paste input "380675506465"
type input "380675506465"
click at [658, 376] on span "OK" at bounding box center [660, 374] width 52 height 29
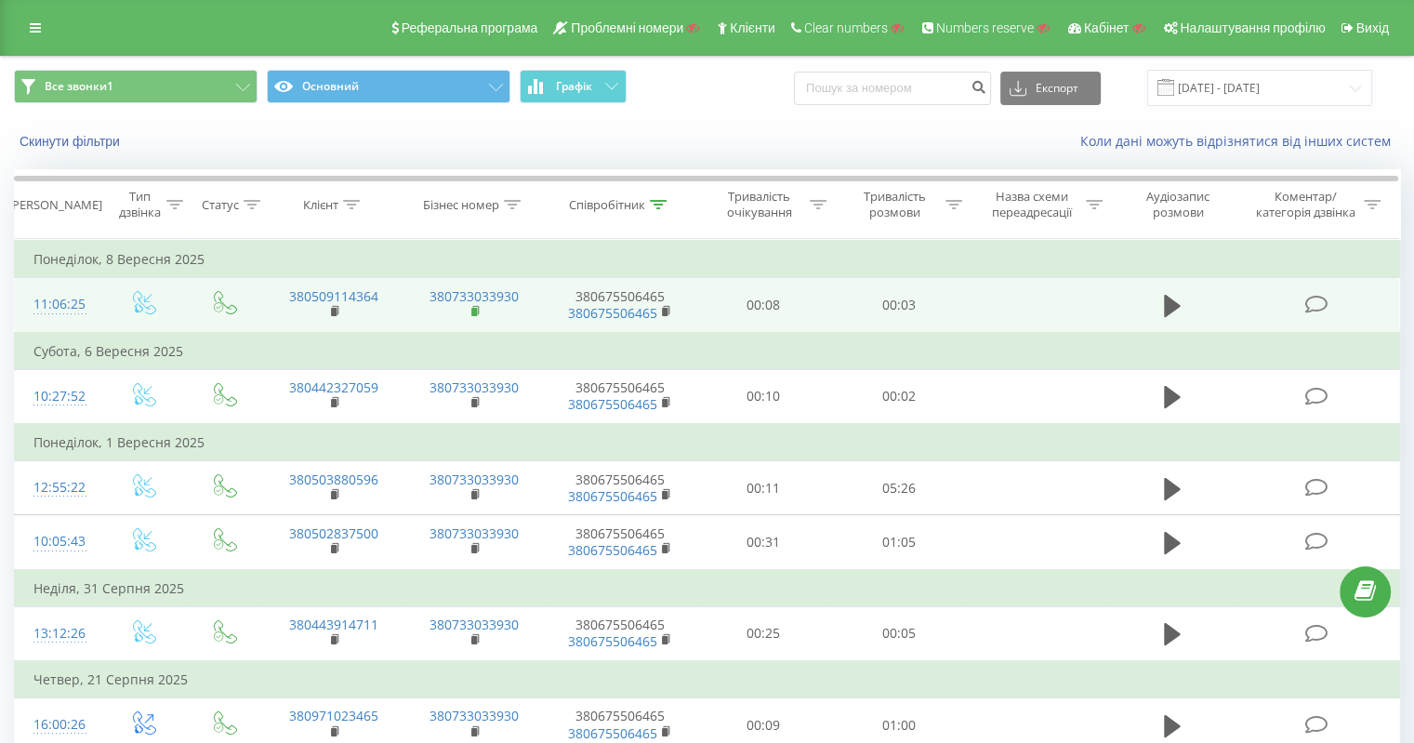
click at [472, 308] on rect at bounding box center [474, 312] width 6 height 8
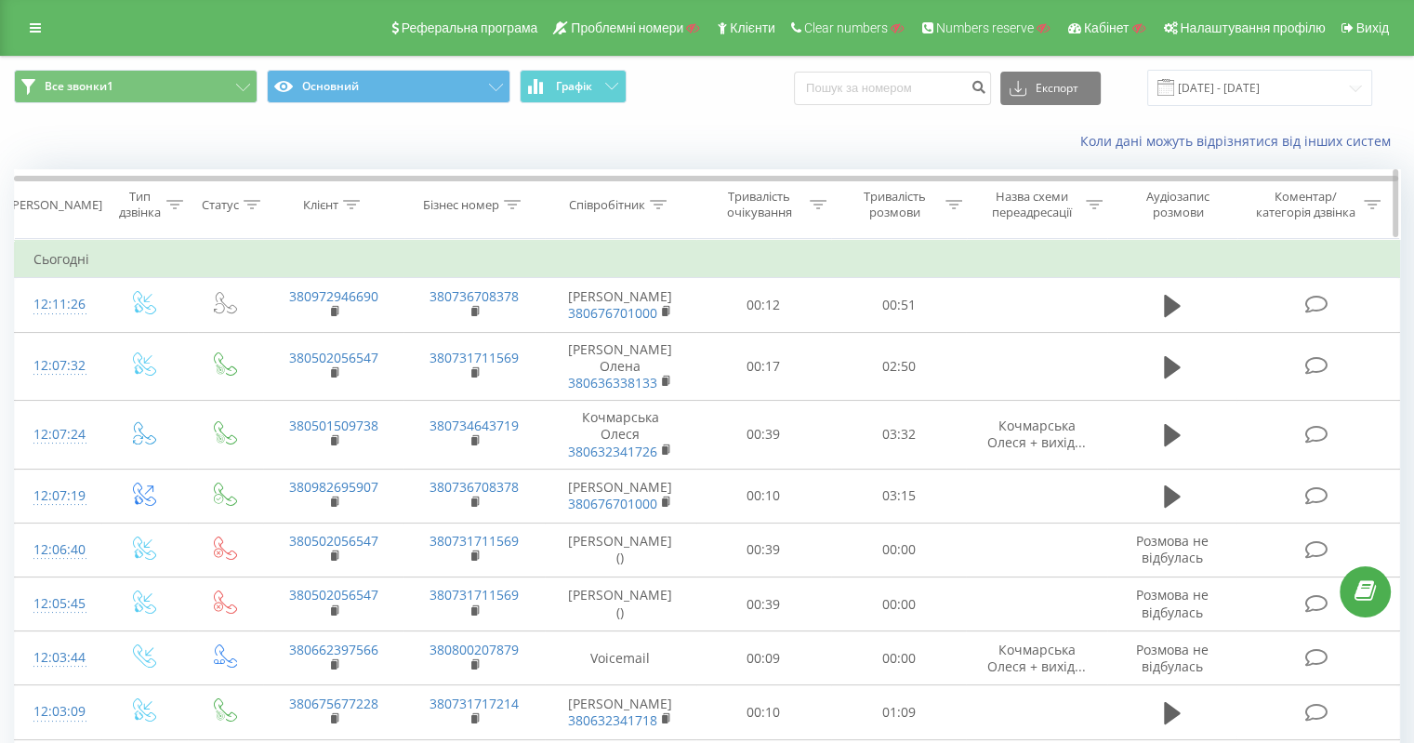
drag, startPoint x: 658, startPoint y: 197, endPoint x: 654, endPoint y: 223, distance: 26.4
click at [658, 197] on div at bounding box center [658, 205] width 17 height 16
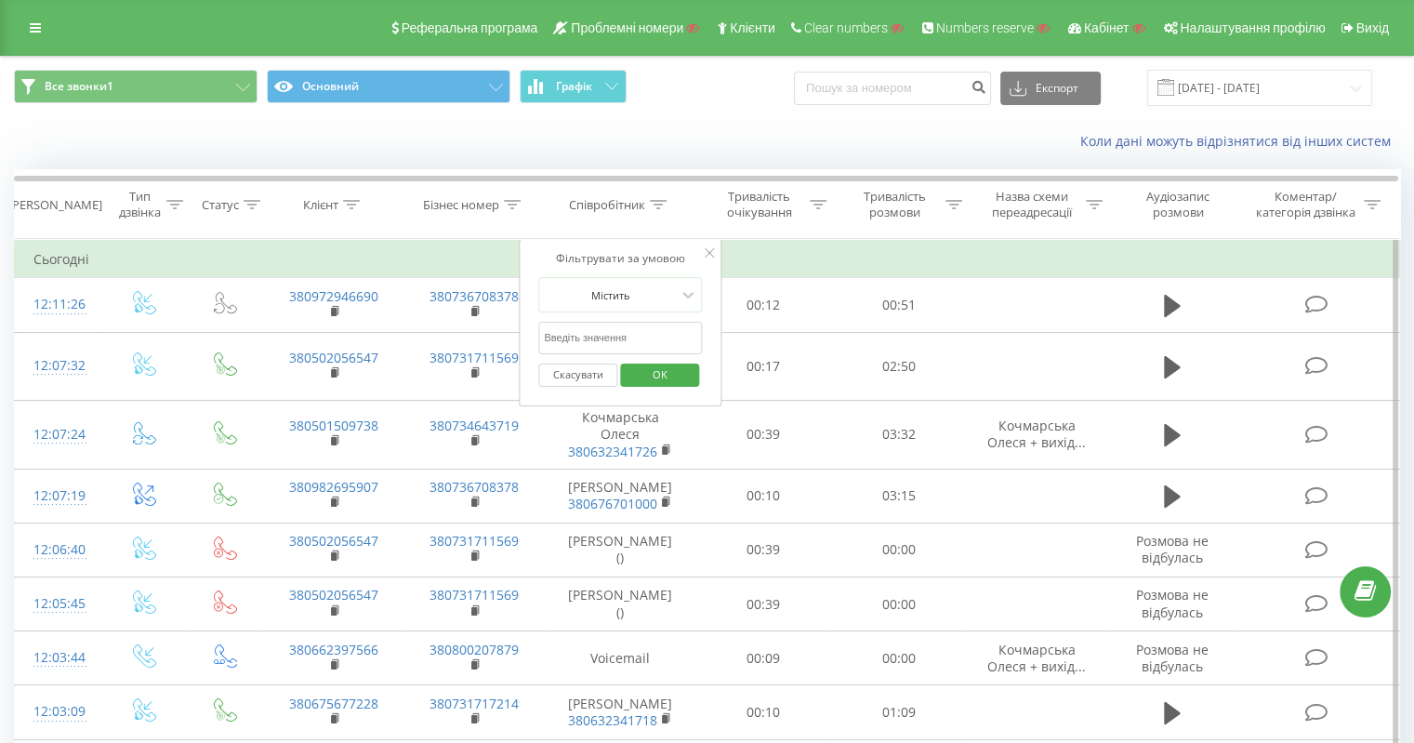
click at [620, 337] on input "text" at bounding box center [620, 338] width 164 height 33
paste input "380673988784"
type input "380673988784"
click at [655, 380] on span "OK" at bounding box center [660, 374] width 52 height 29
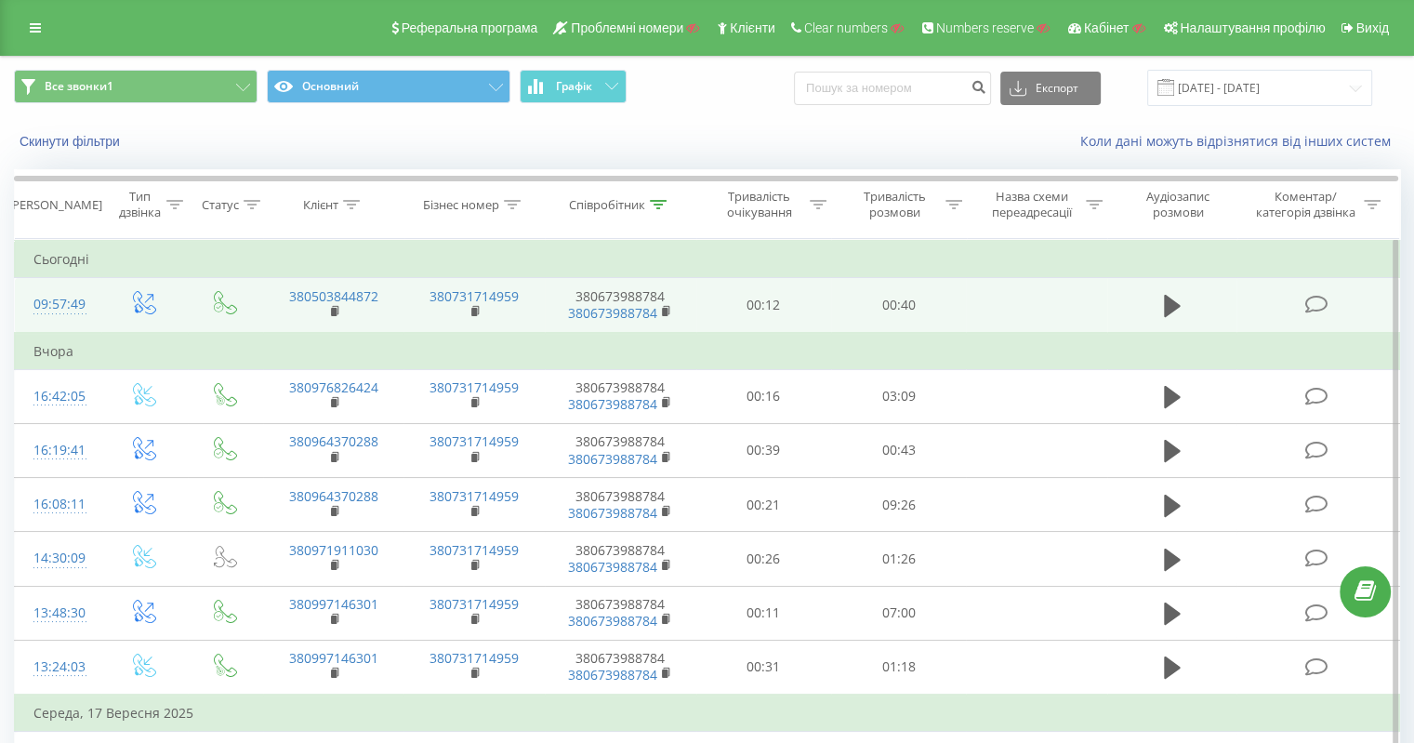
click at [483, 308] on td "380731714959" at bounding box center [473, 305] width 140 height 55
click at [474, 310] on rect at bounding box center [474, 312] width 6 height 8
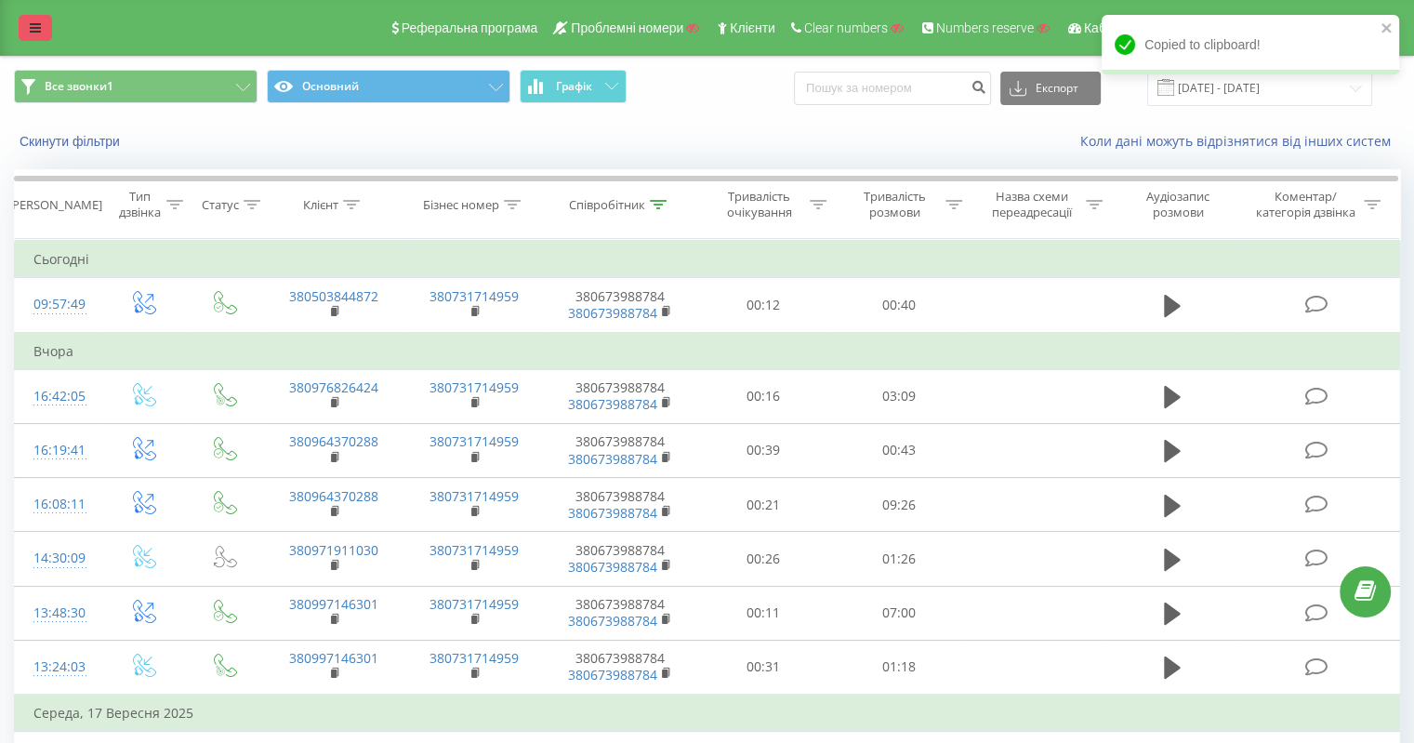
click at [39, 21] on icon at bounding box center [35, 27] width 11 height 13
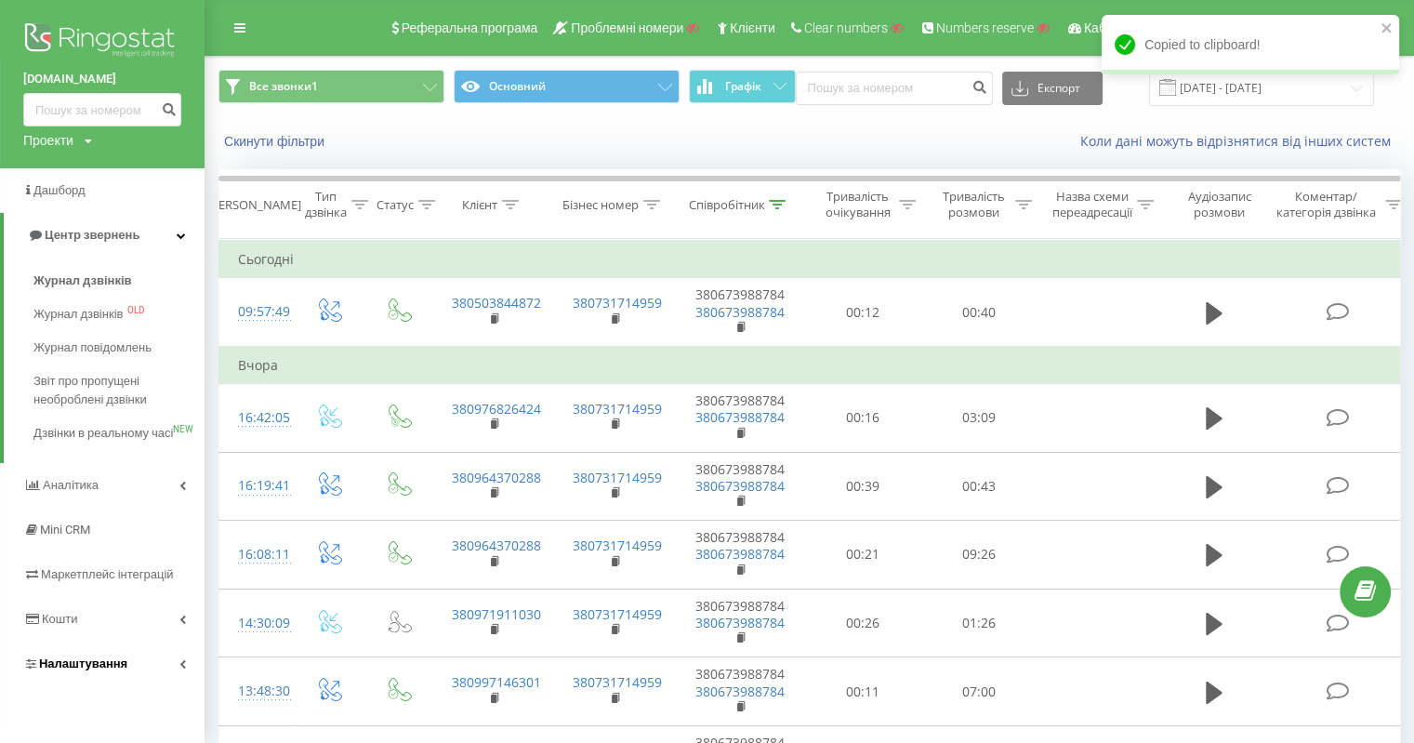
click at [103, 670] on span "Налаштування" at bounding box center [83, 663] width 88 height 14
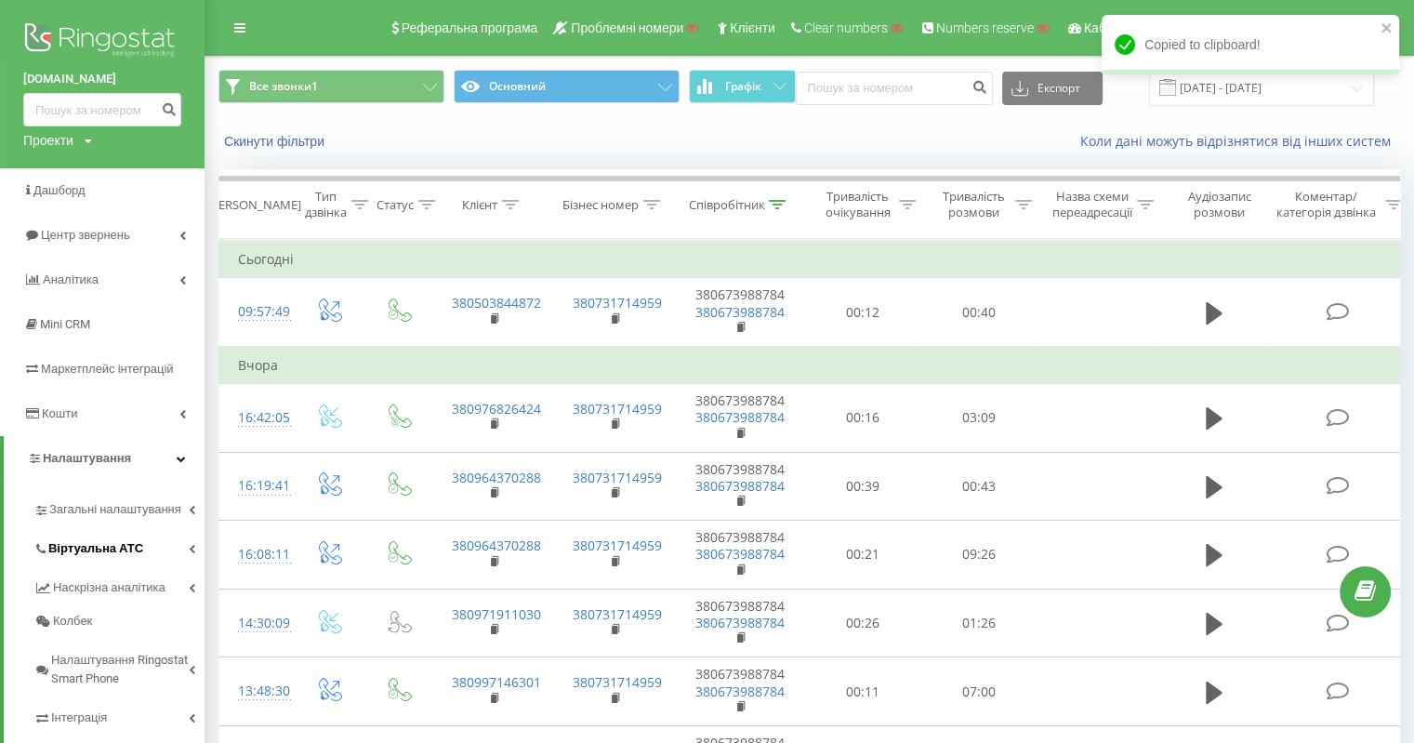
click at [114, 548] on span "Віртуальна АТС" at bounding box center [95, 548] width 95 height 19
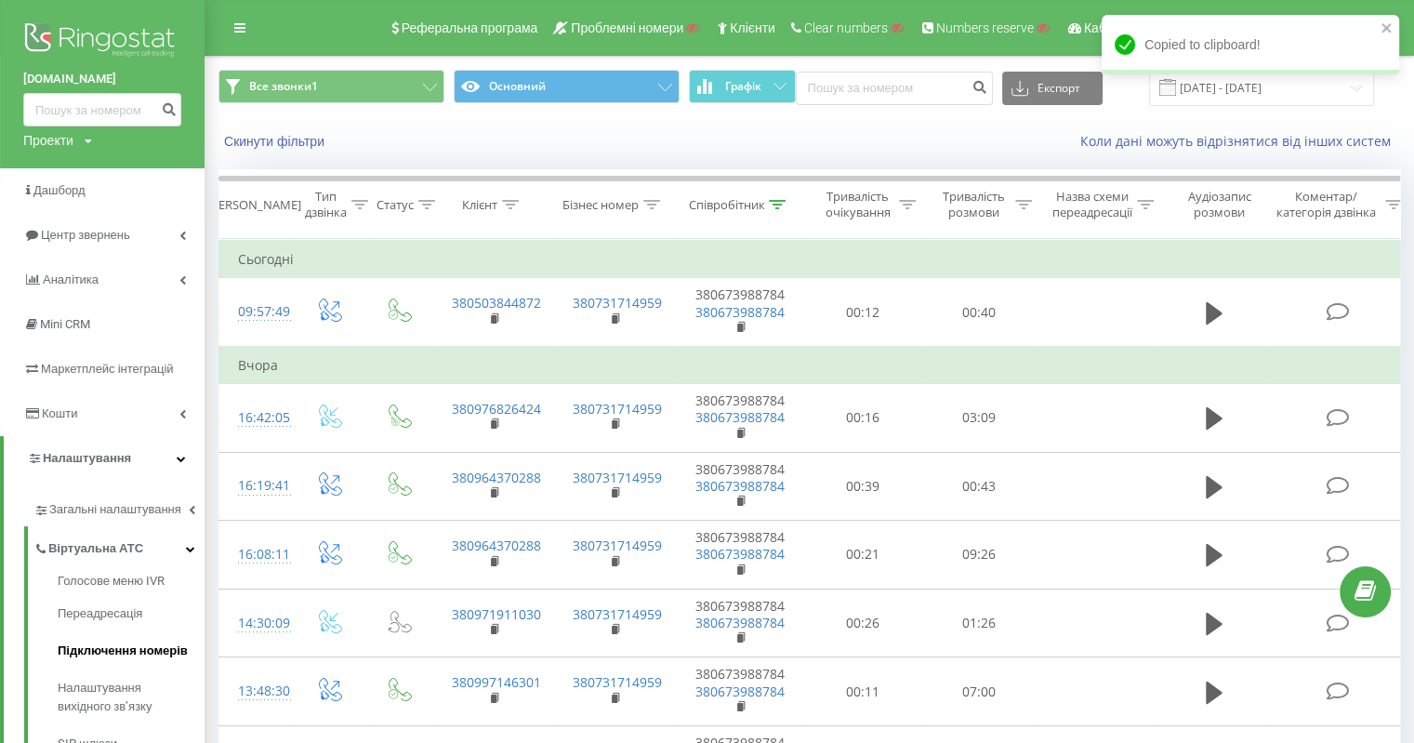
click at [145, 657] on span "Підключення номерів" at bounding box center [123, 650] width 130 height 19
